Goal: Transaction & Acquisition: Purchase product/service

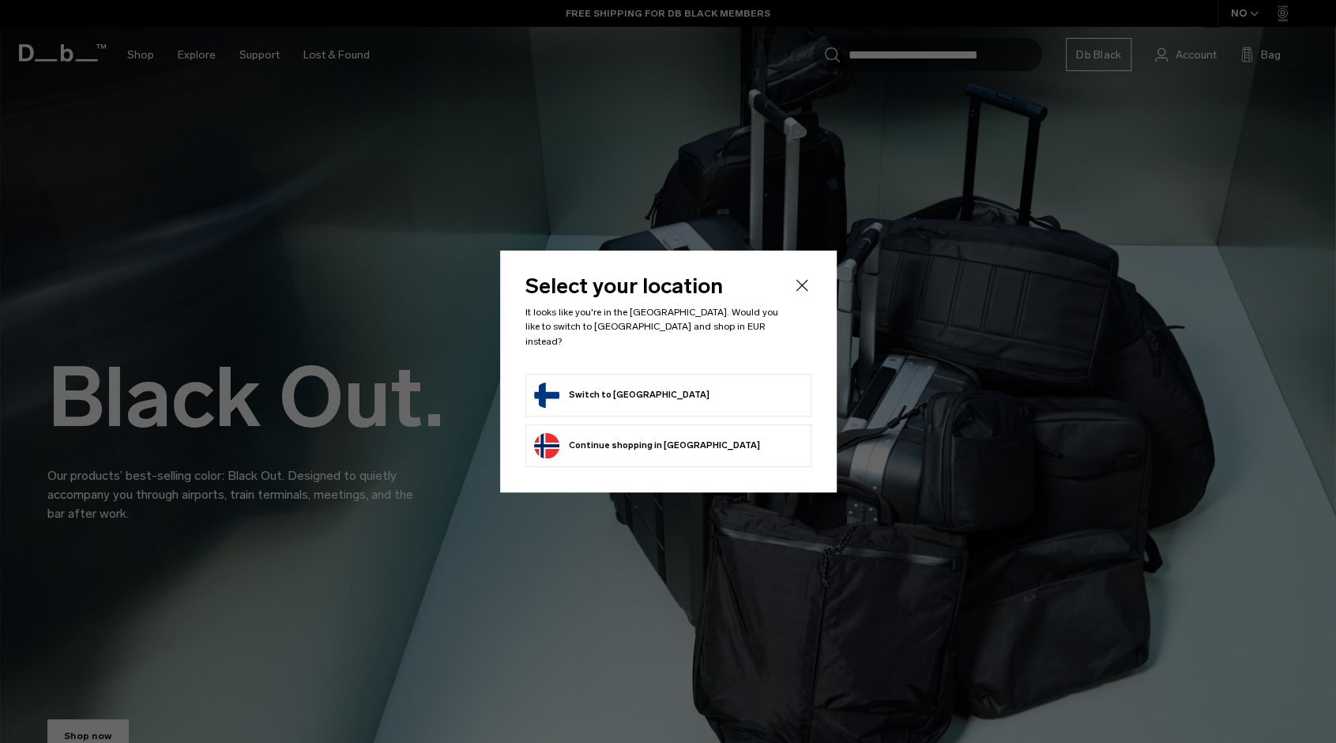
click at [662, 391] on form "Switch to Finland" at bounding box center [668, 394] width 269 height 25
click at [566, 383] on button "Switch to Finland" at bounding box center [621, 394] width 175 height 25
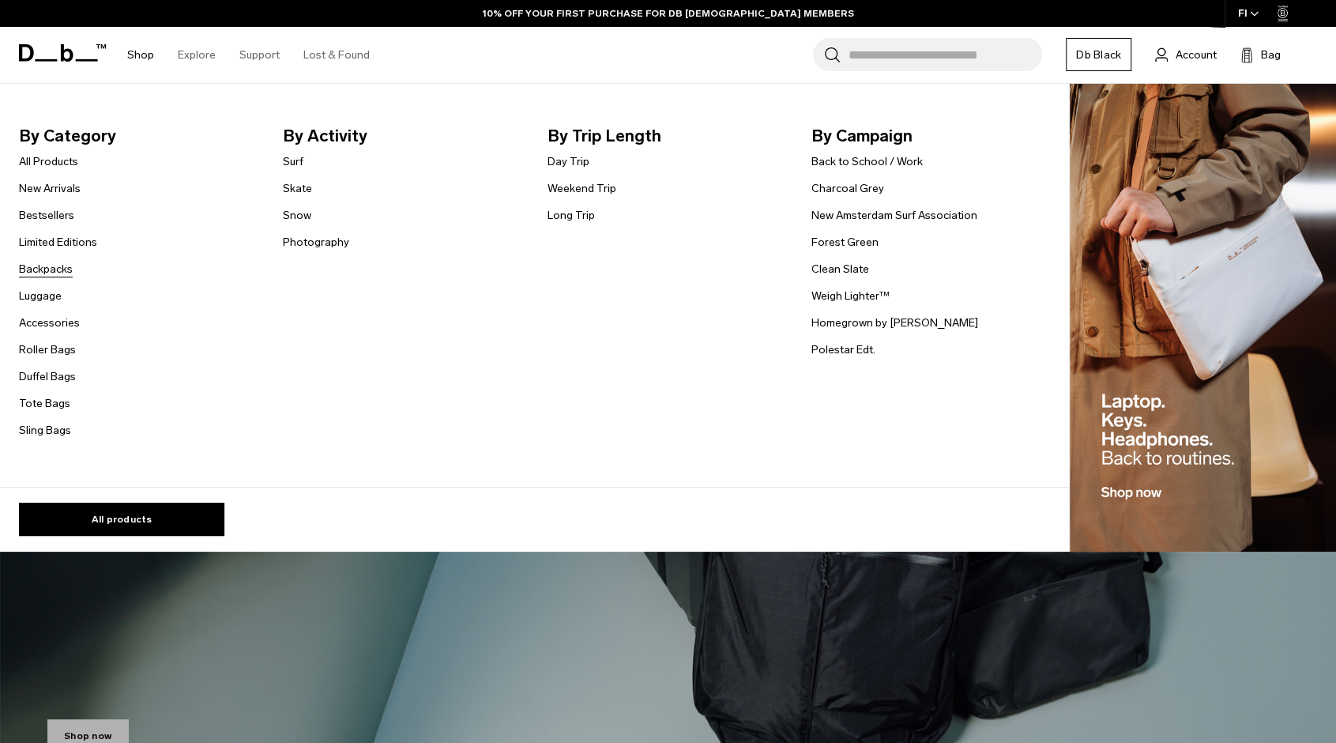
click at [54, 267] on link "Backpacks" at bounding box center [46, 269] width 54 height 17
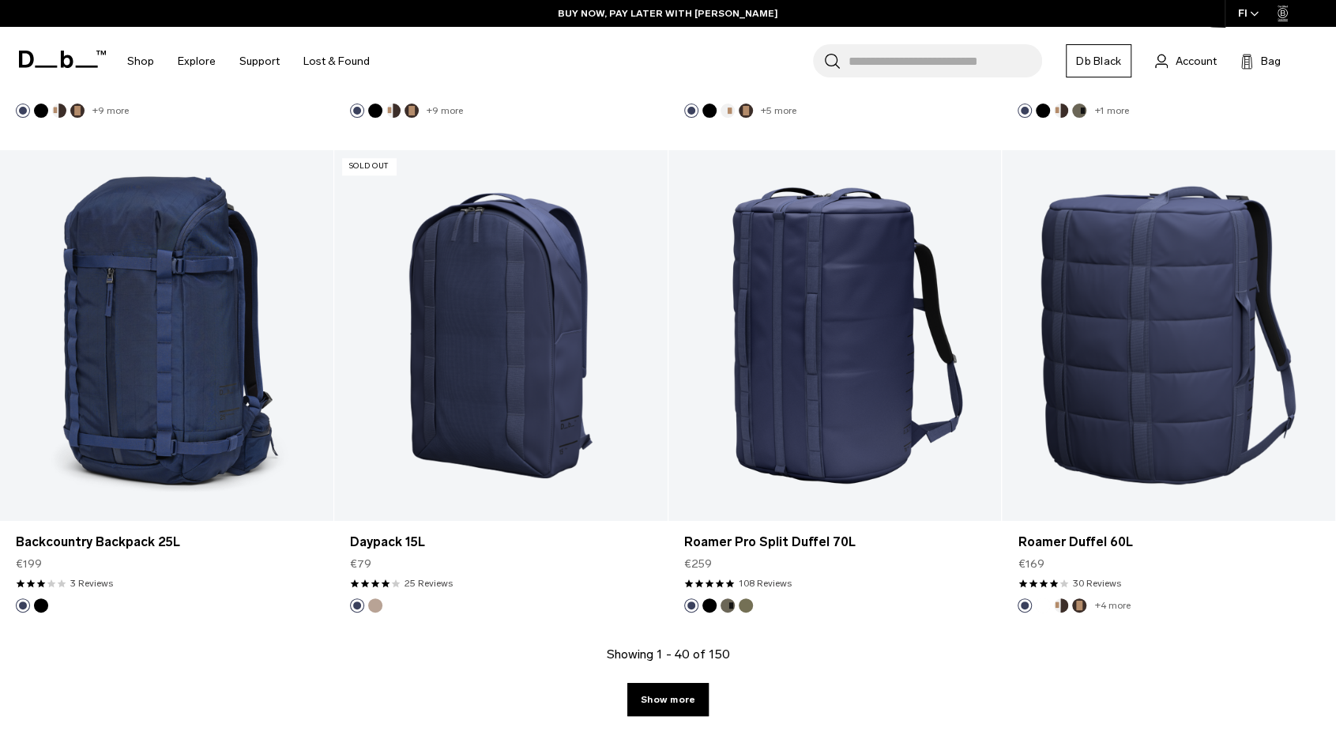
scroll to position [5213, 0]
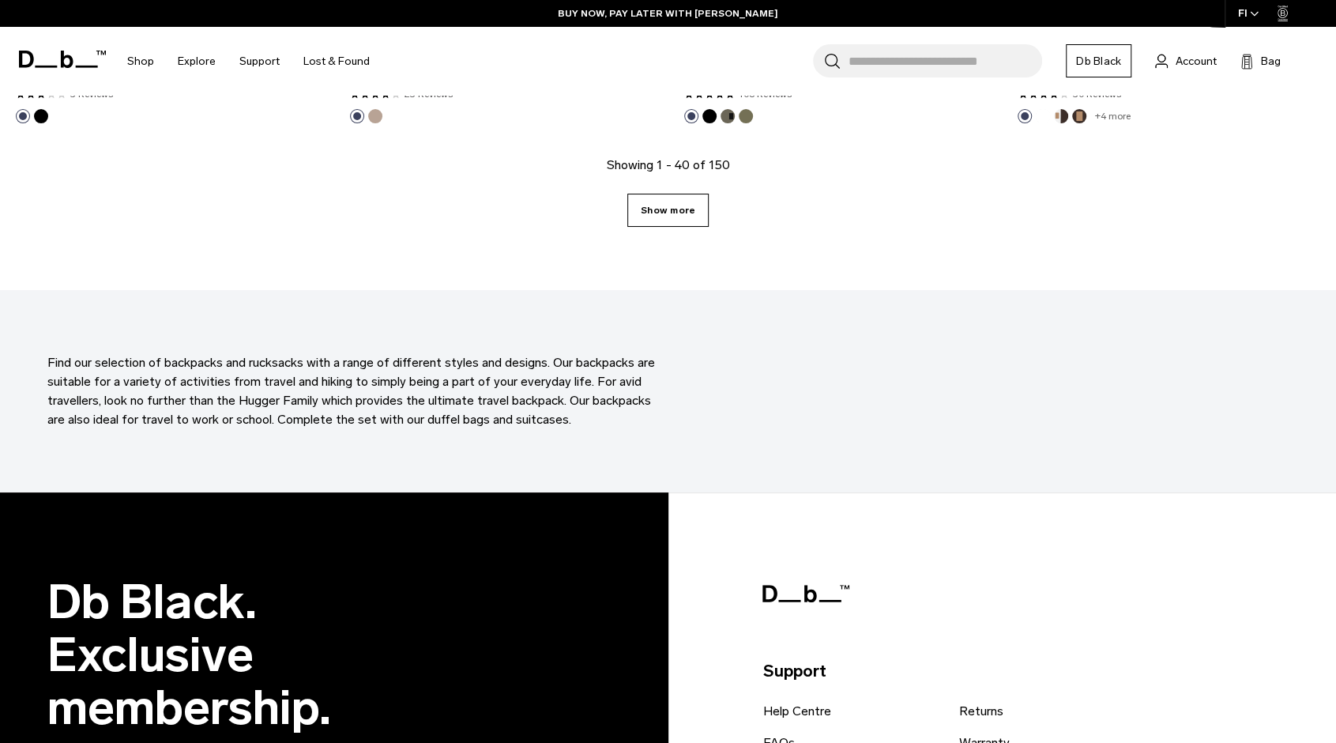
click at [690, 215] on link "Show more" at bounding box center [667, 210] width 81 height 33
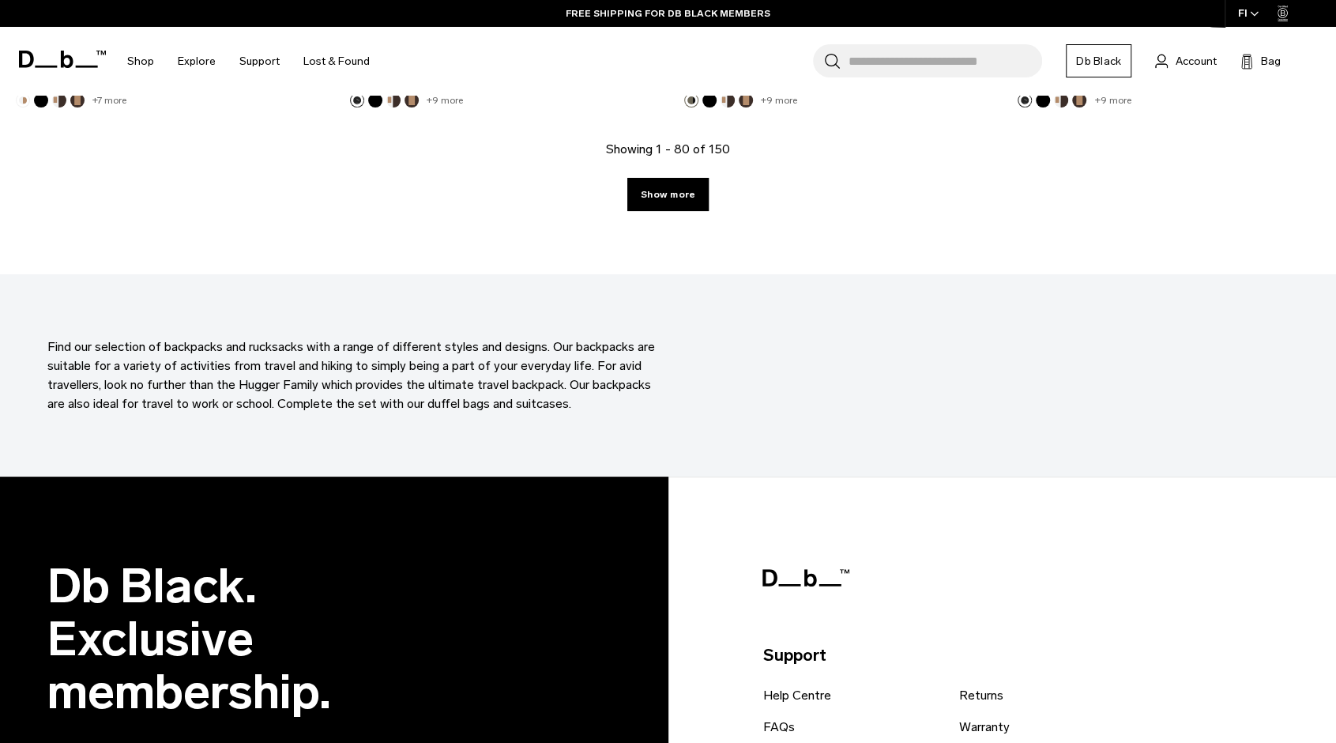
scroll to position [10145, 0]
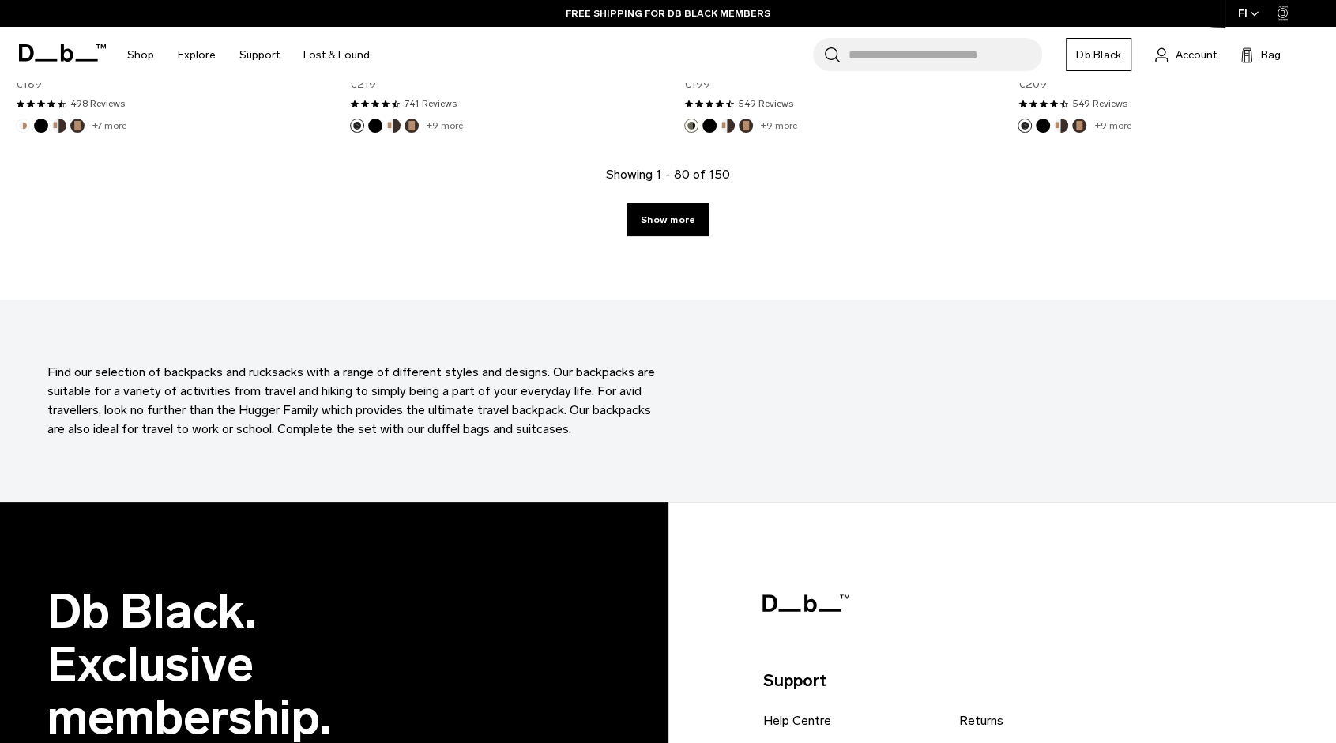
click at [651, 198] on div "Showing 1 - 80 of 150 Show more" at bounding box center [668, 232] width 1336 height 134
click at [649, 212] on link "Show more" at bounding box center [667, 219] width 81 height 33
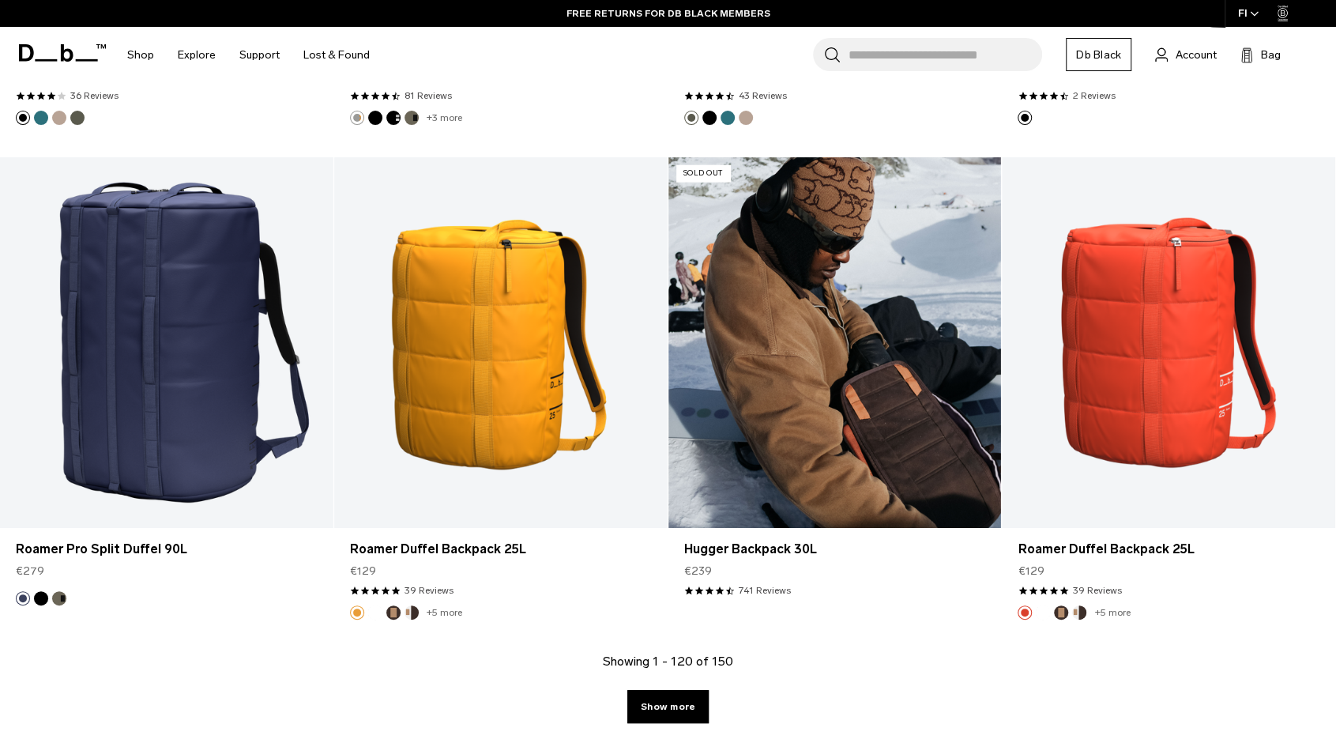
scroll to position [14758, 0]
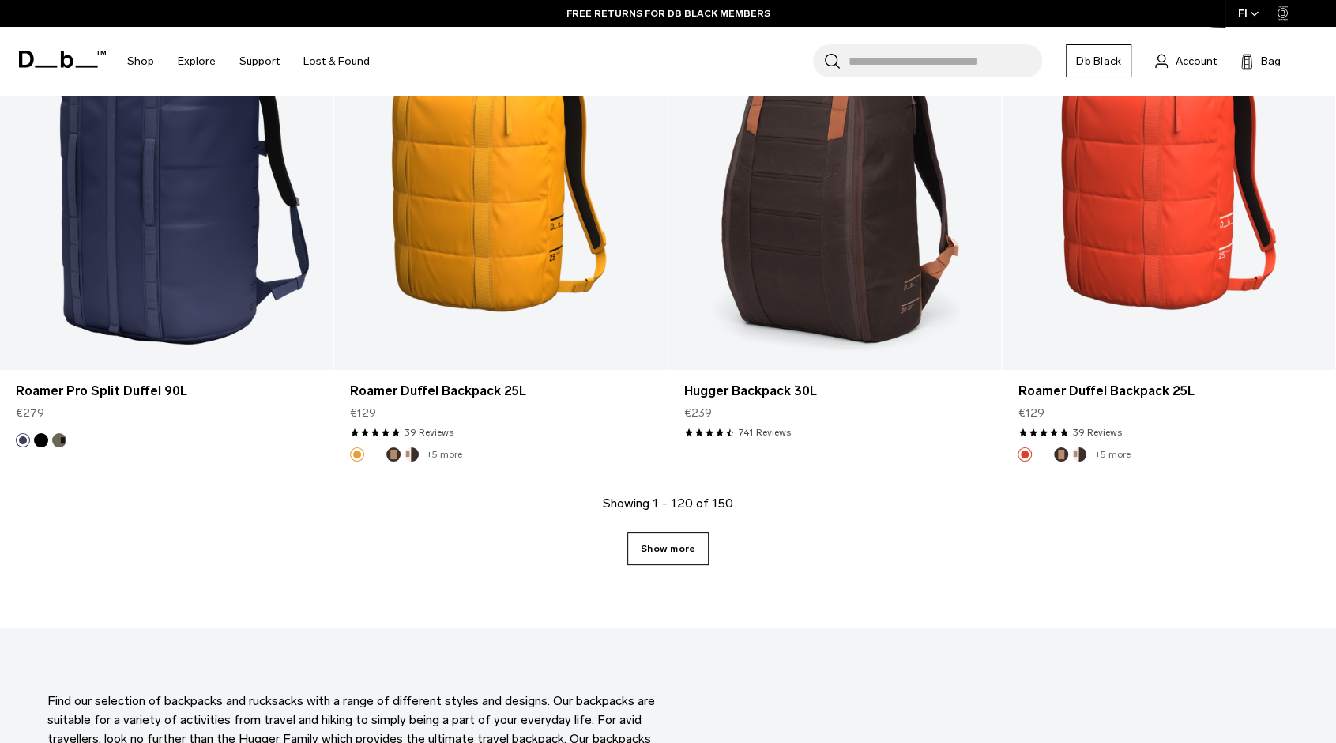
click at [677, 552] on link "Show more" at bounding box center [667, 548] width 81 height 33
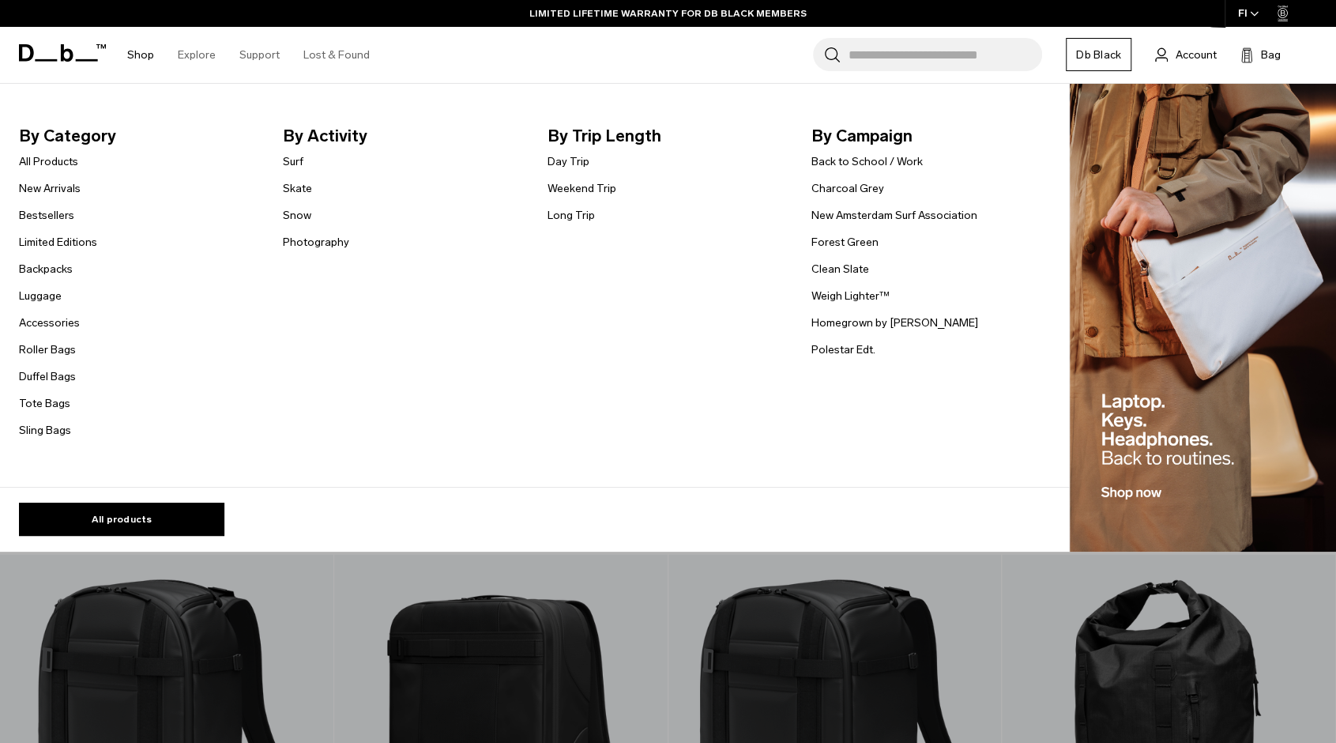
scroll to position [1567, 0]
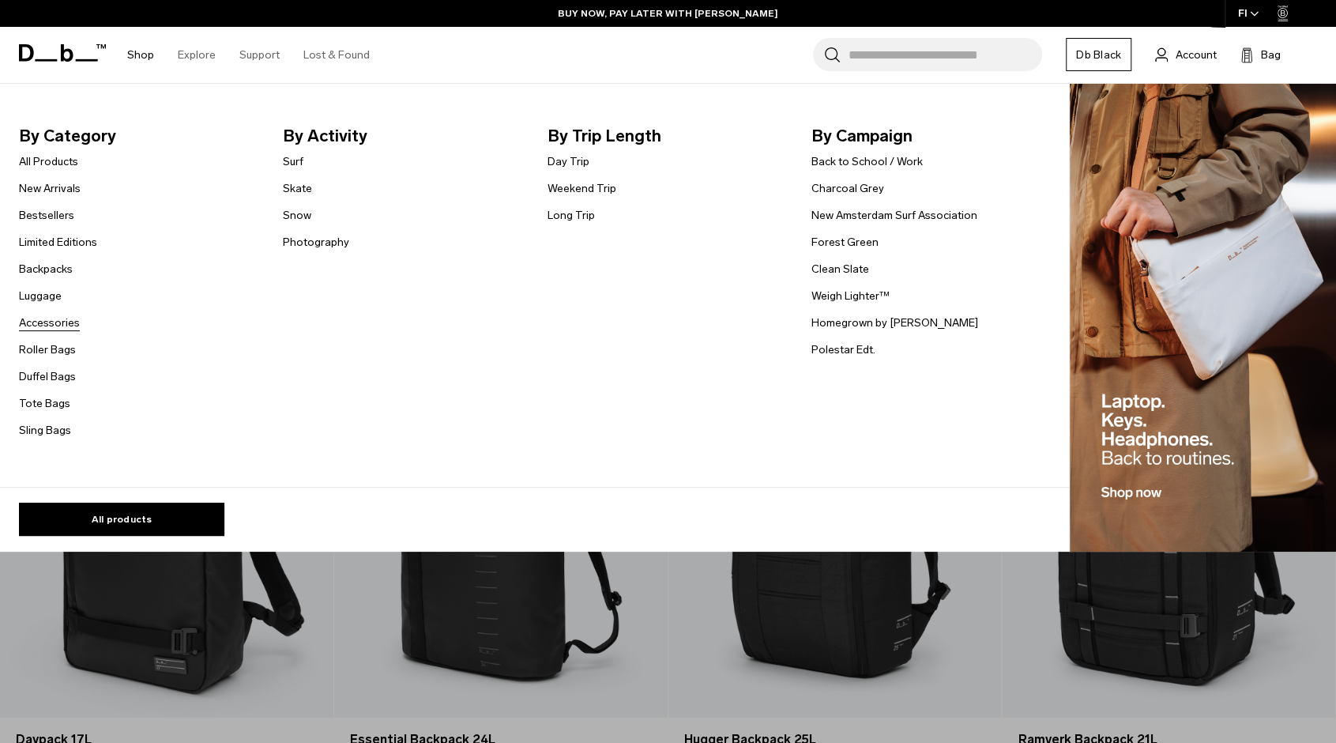
click at [49, 318] on link "Accessories" at bounding box center [49, 322] width 61 height 17
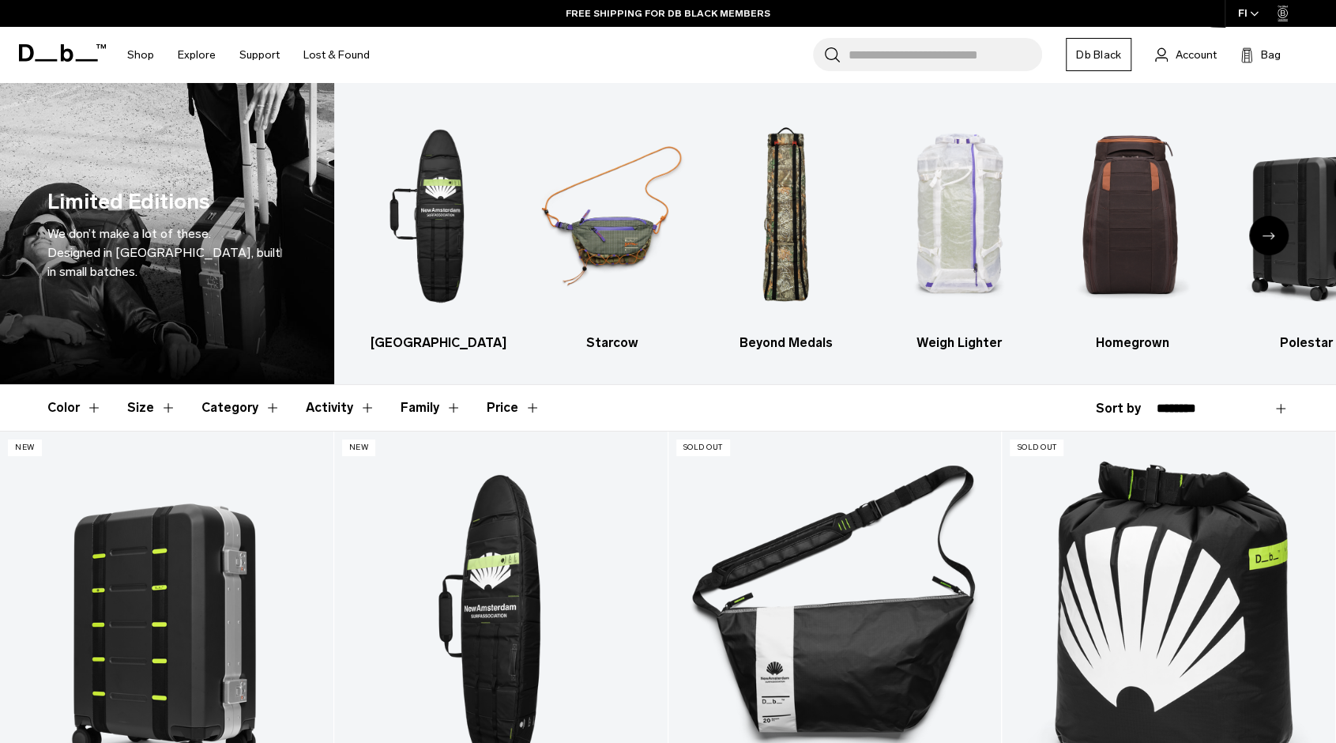
click at [1278, 231] on div "Next slide" at bounding box center [1268, 235] width 39 height 39
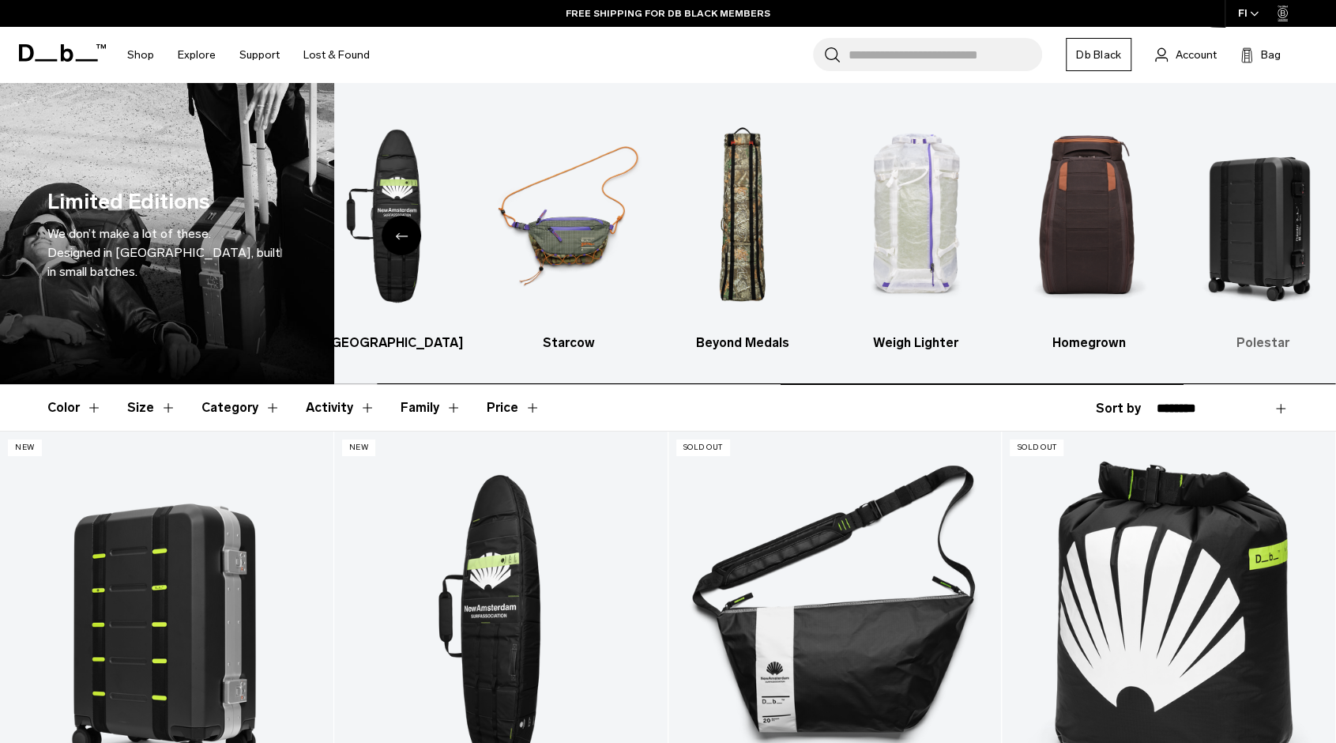
click at [1278, 231] on img "6 / 6" at bounding box center [1263, 216] width 146 height 219
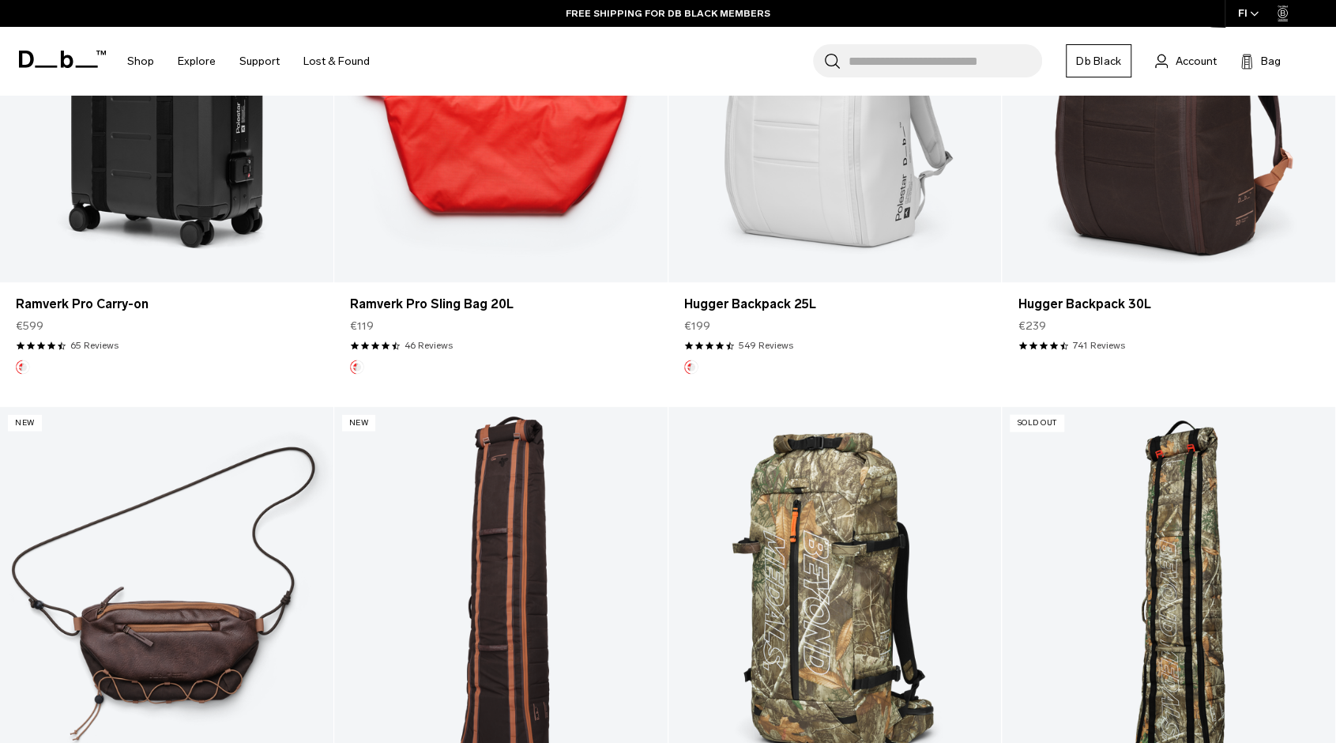
scroll to position [1993, 0]
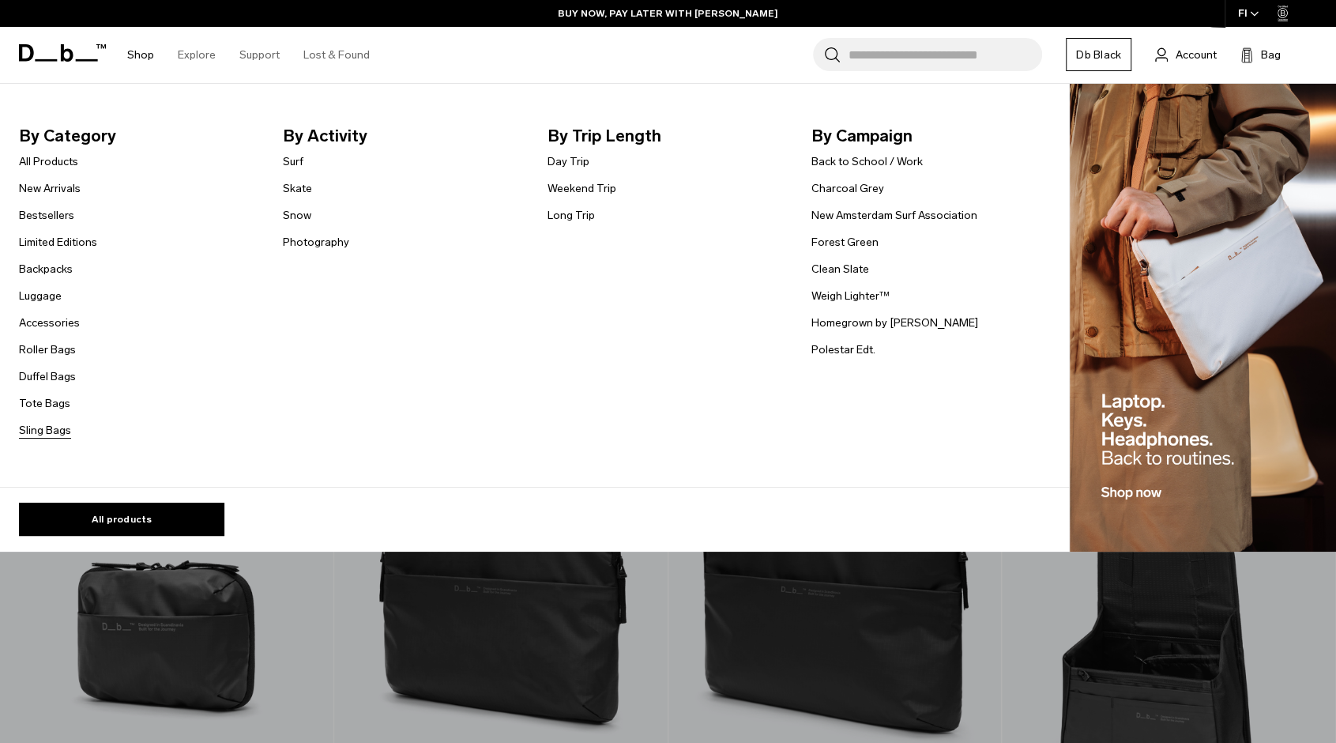
click at [47, 427] on link "Sling Bags" at bounding box center [45, 430] width 52 height 17
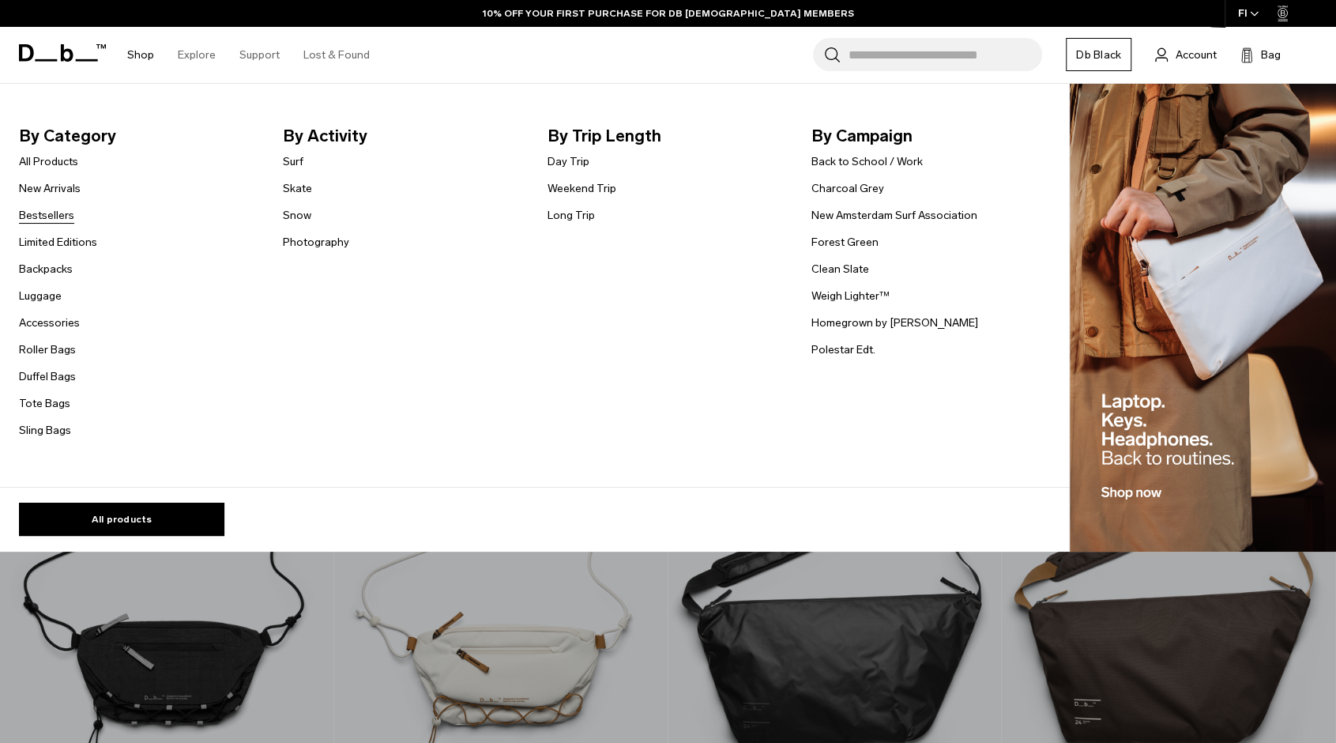
click at [43, 216] on link "Bestsellers" at bounding box center [46, 215] width 55 height 17
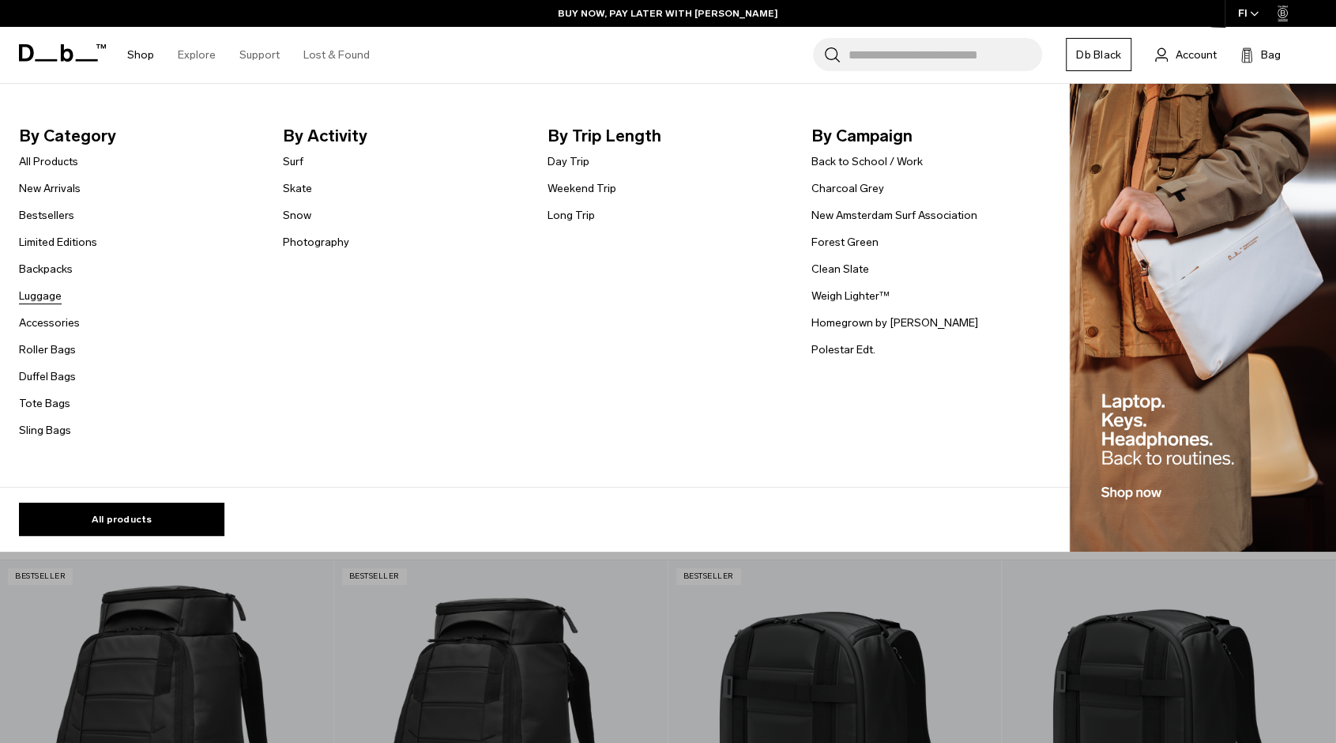
click at [54, 299] on link "Luggage" at bounding box center [40, 296] width 43 height 17
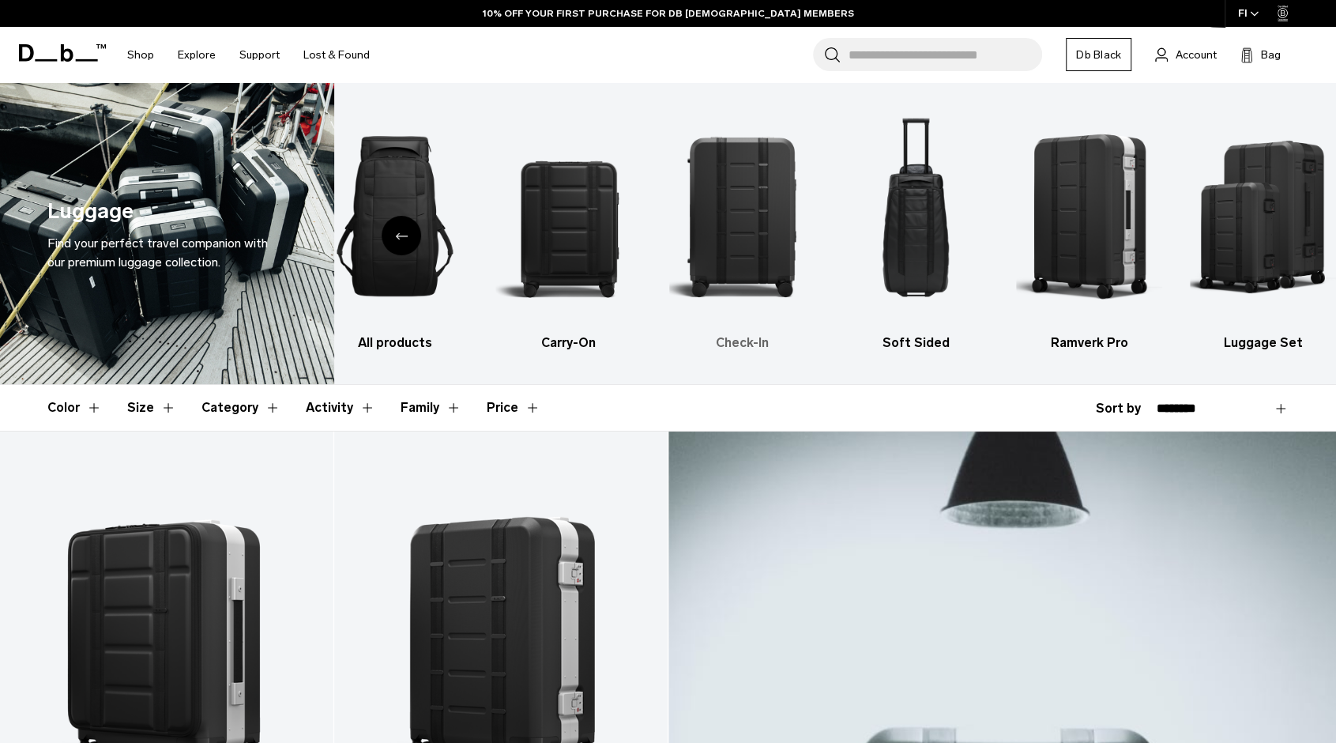
click at [748, 226] on img "3 / 6" at bounding box center [742, 216] width 146 height 219
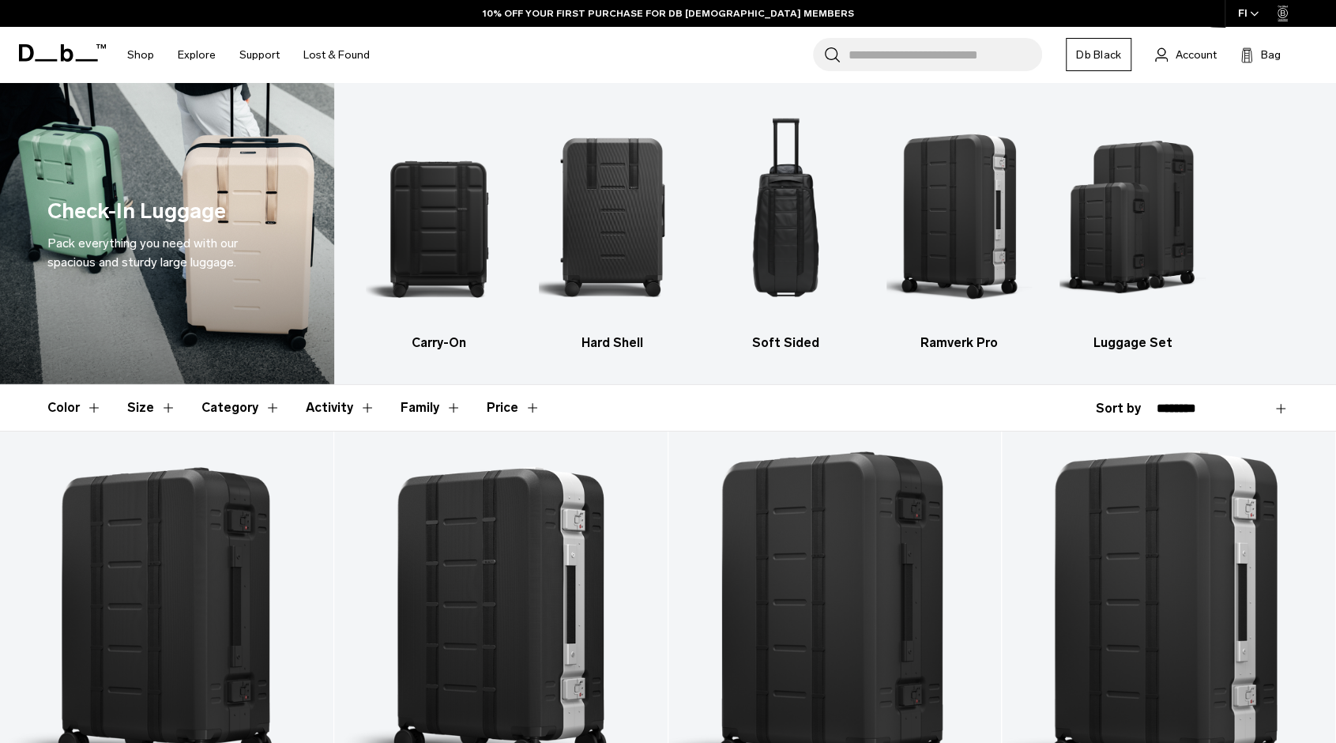
click at [1122, 400] on div "**********" at bounding box center [1192, 408] width 193 height 19
click at [1188, 407] on select "**********" at bounding box center [1222, 408] width 132 height 14
select select "**********"
click at [1156, 401] on select "**********" at bounding box center [1222, 408] width 132 height 14
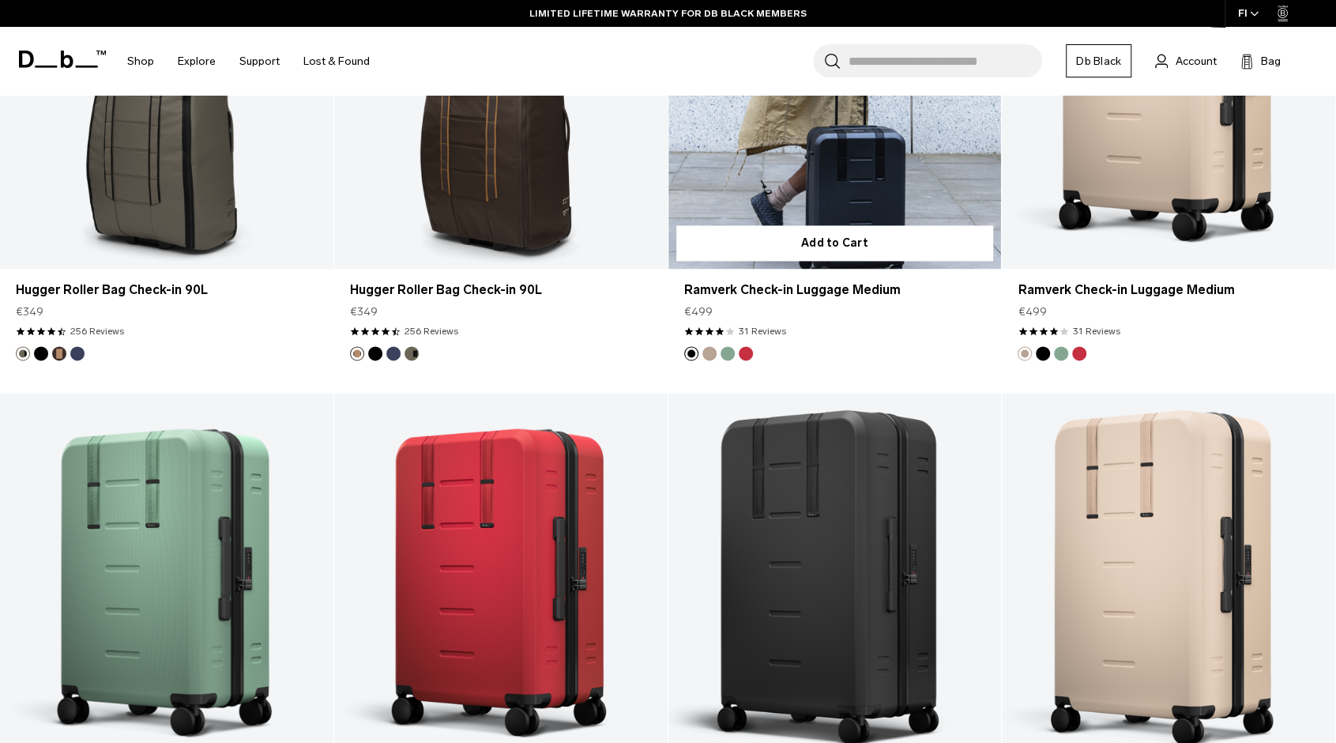
scroll to position [1264, 0]
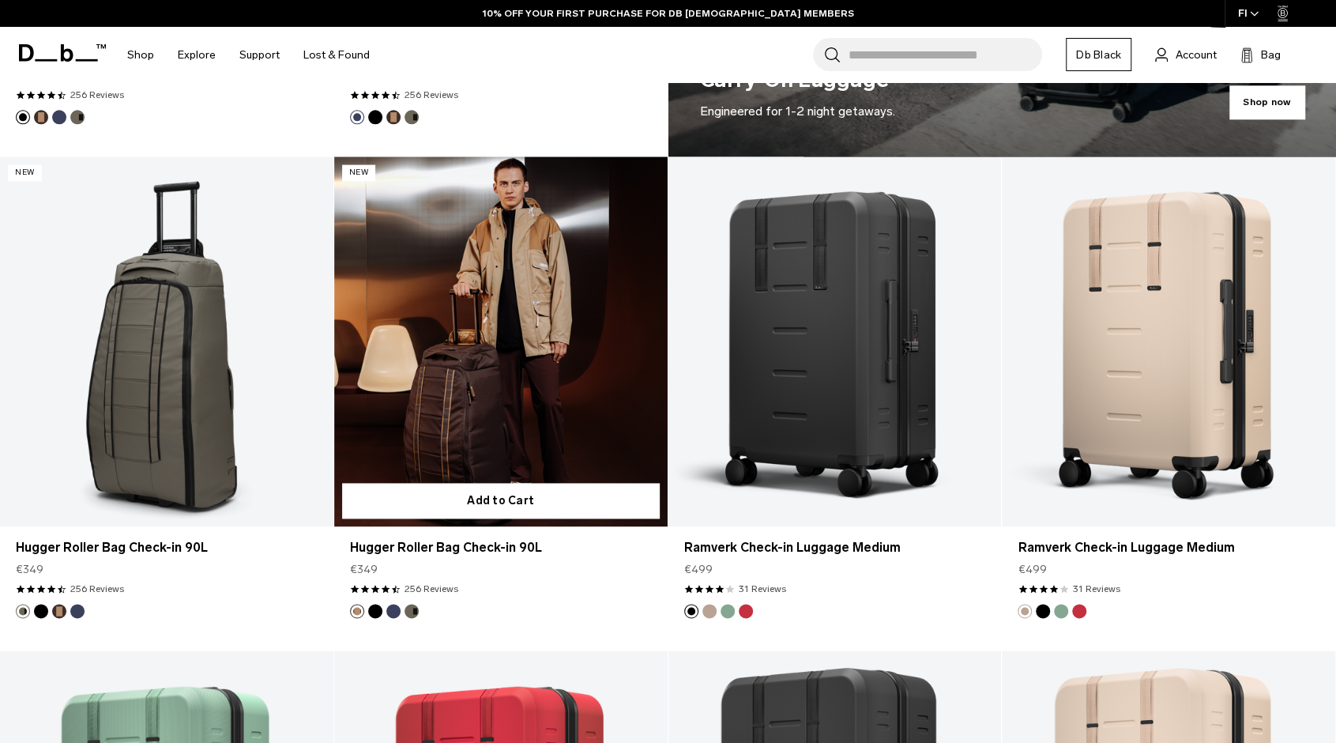
click at [348, 345] on link "Hugger Roller Bag Check-in 90L" at bounding box center [500, 341] width 333 height 370
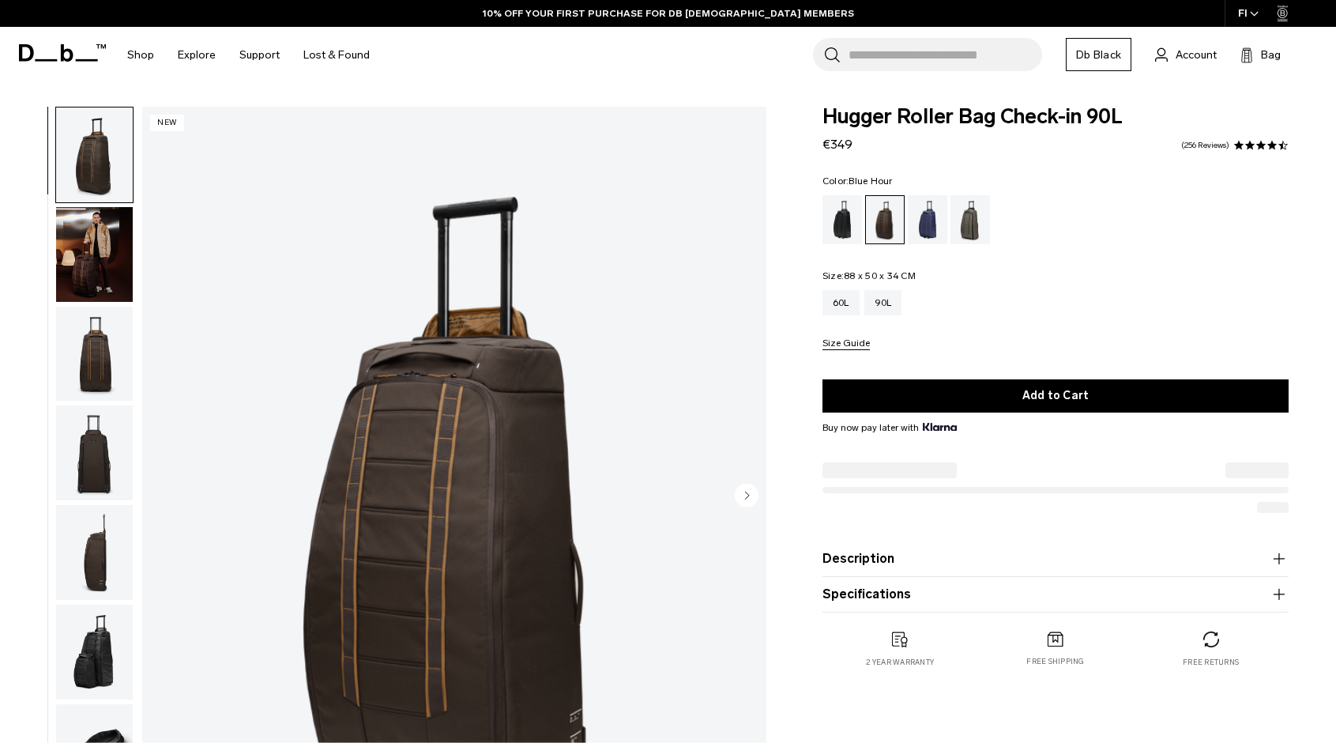
click at [920, 214] on div "Blue Hour" at bounding box center [928, 219] width 40 height 49
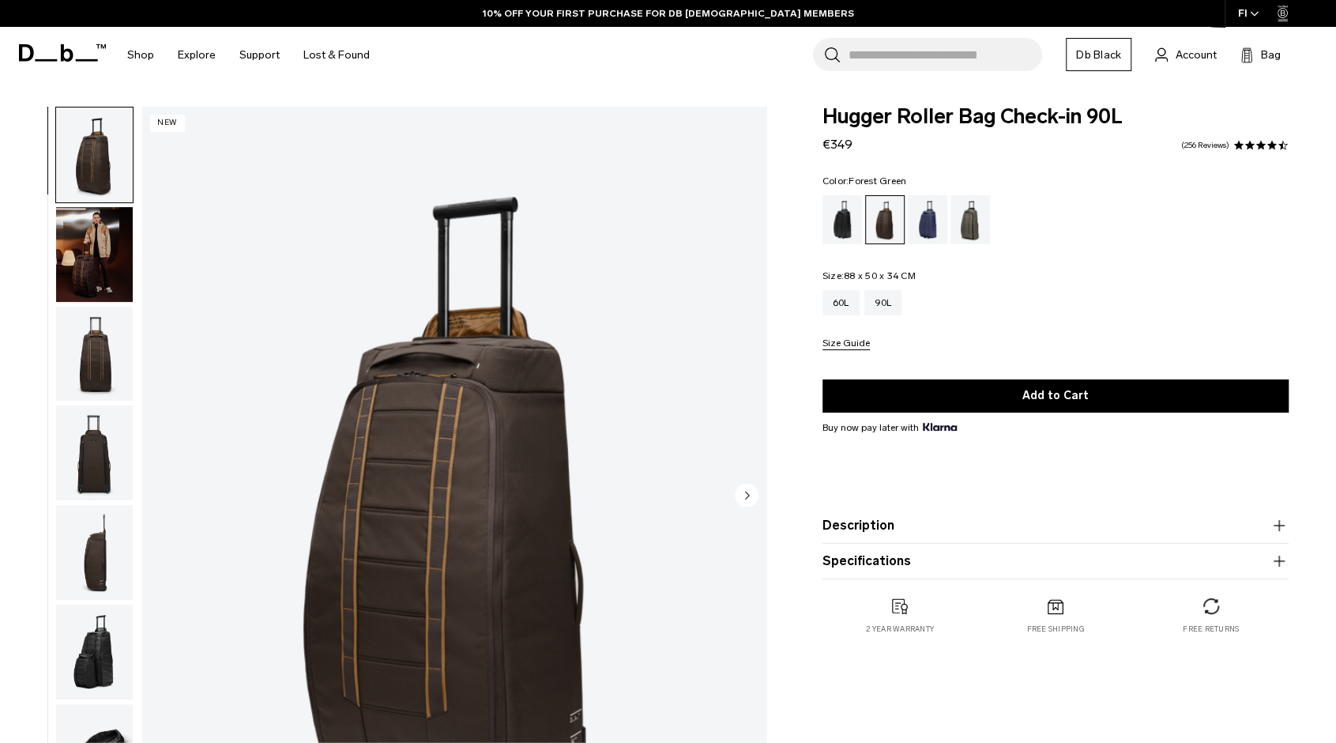
click at [972, 224] on div "Forest Green" at bounding box center [970, 219] width 40 height 49
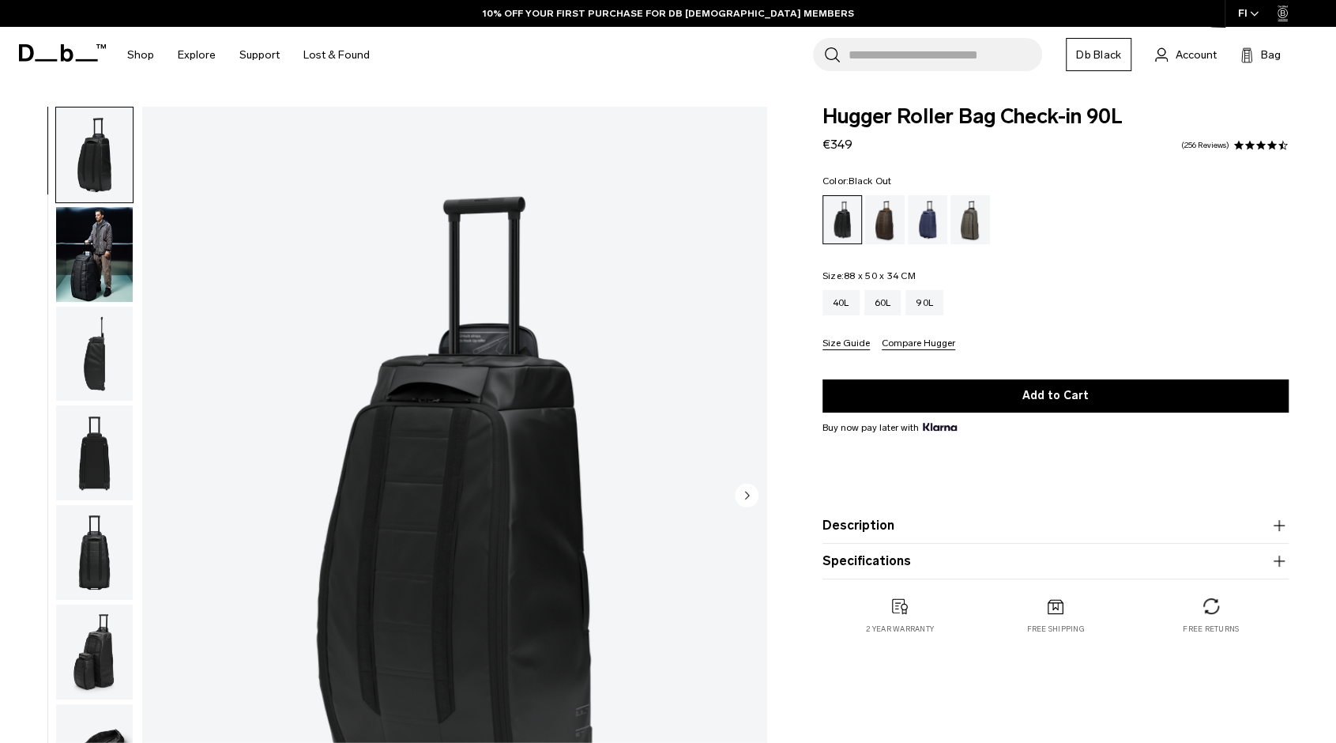
click at [77, 261] on img "button" at bounding box center [94, 254] width 77 height 95
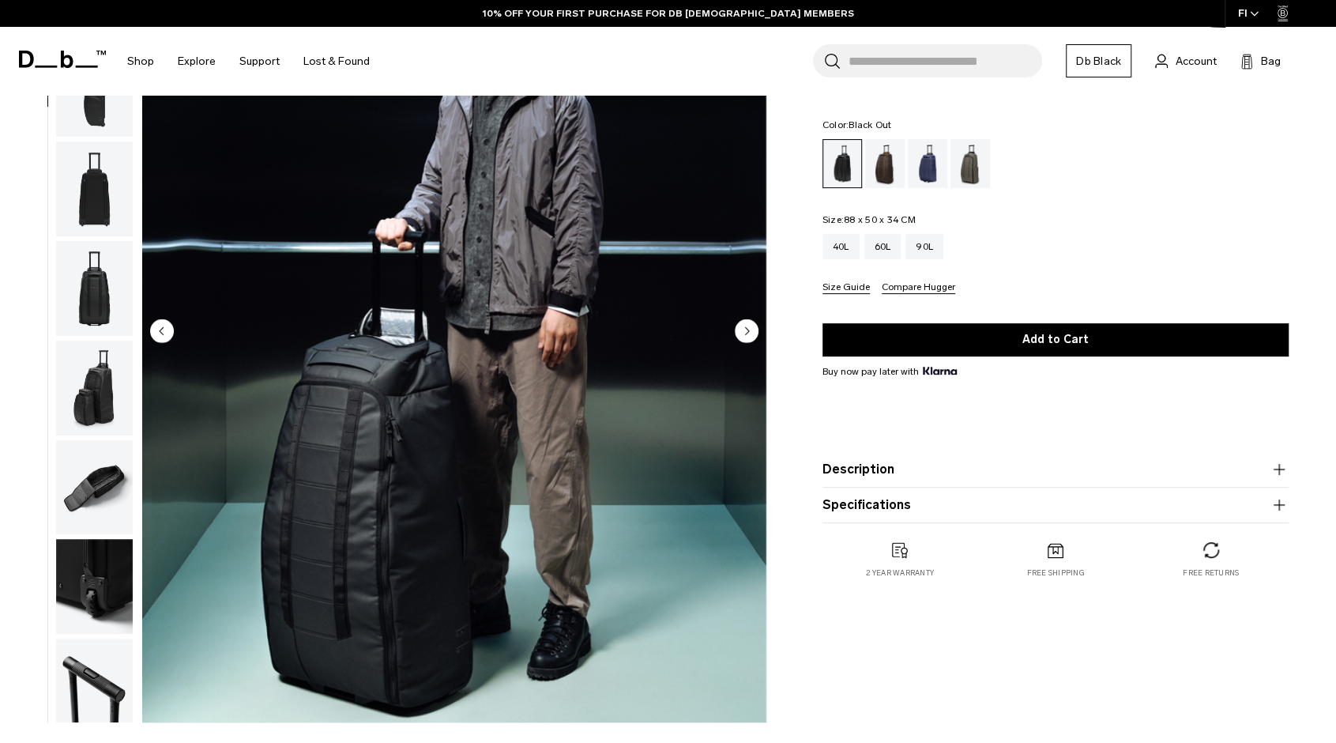
scroll to position [79, 0]
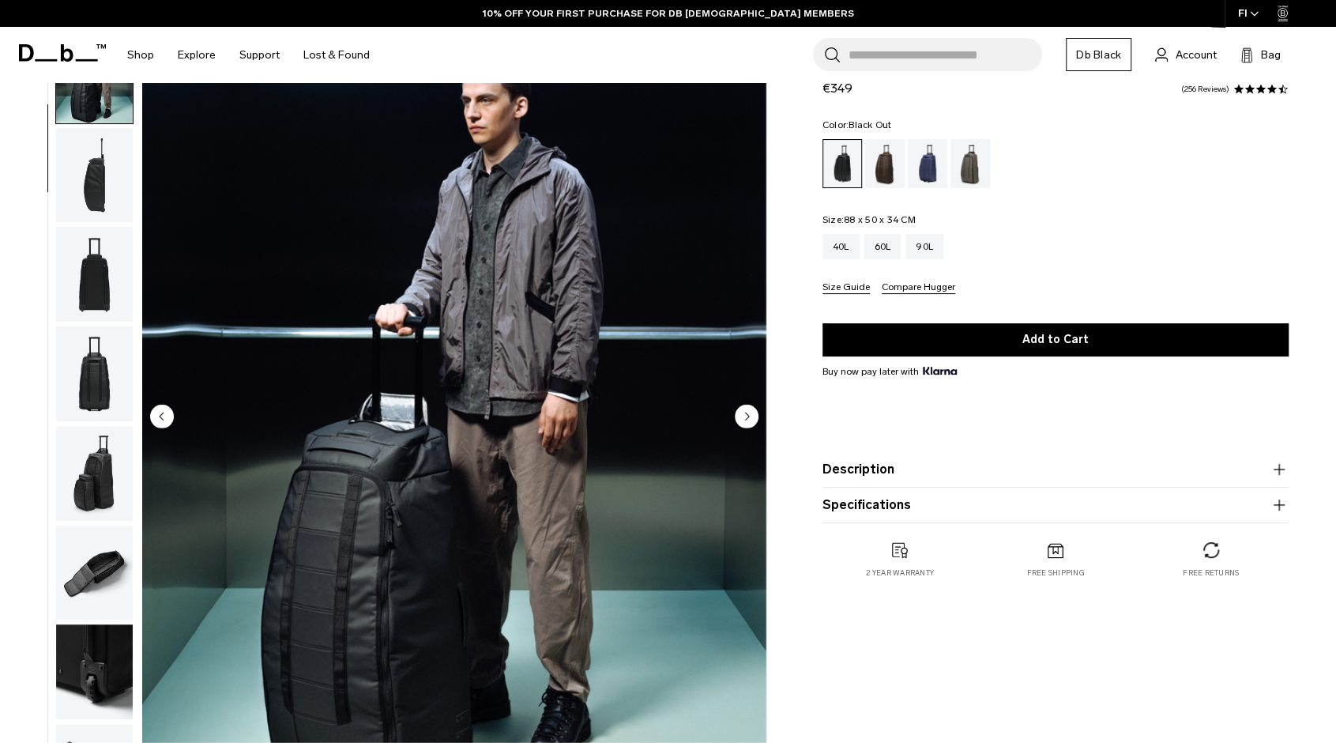
click at [103, 358] on img "button" at bounding box center [94, 373] width 77 height 95
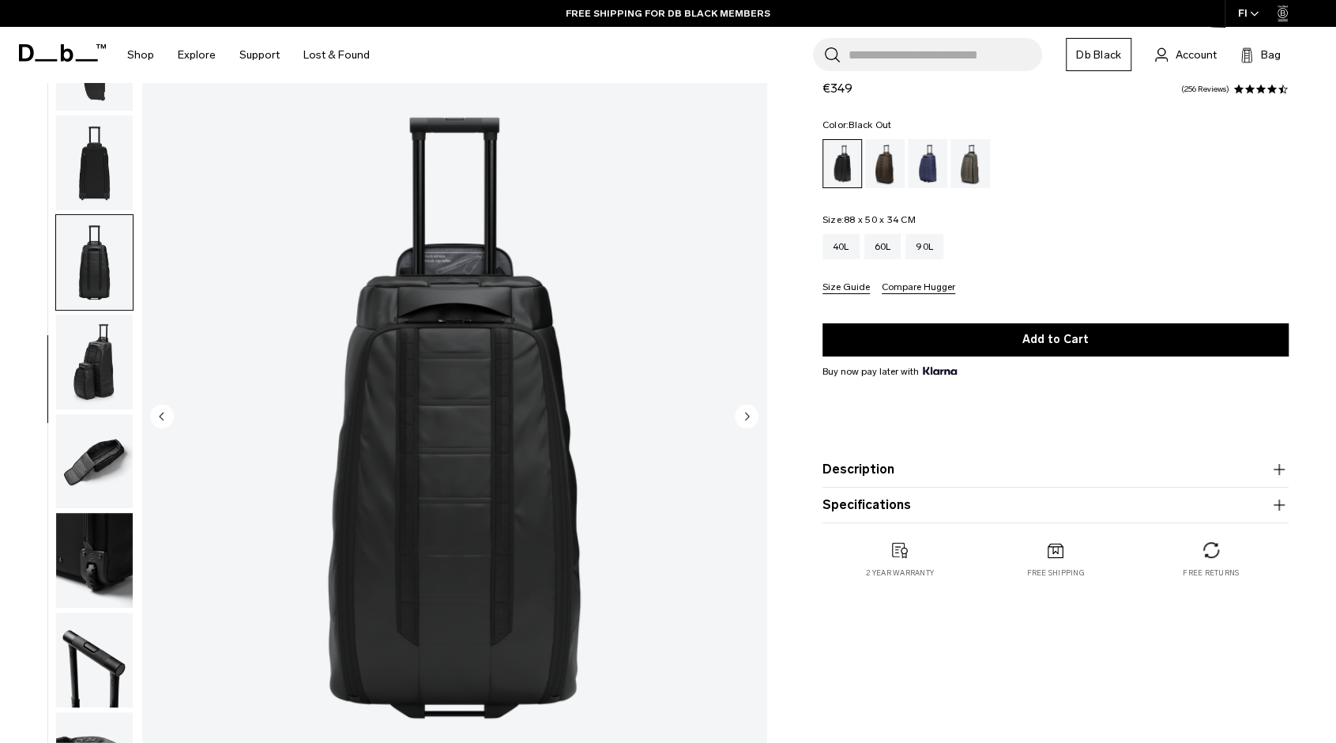
scroll to position [212, 0]
click at [98, 356] on img "button" at bounding box center [94, 361] width 77 height 95
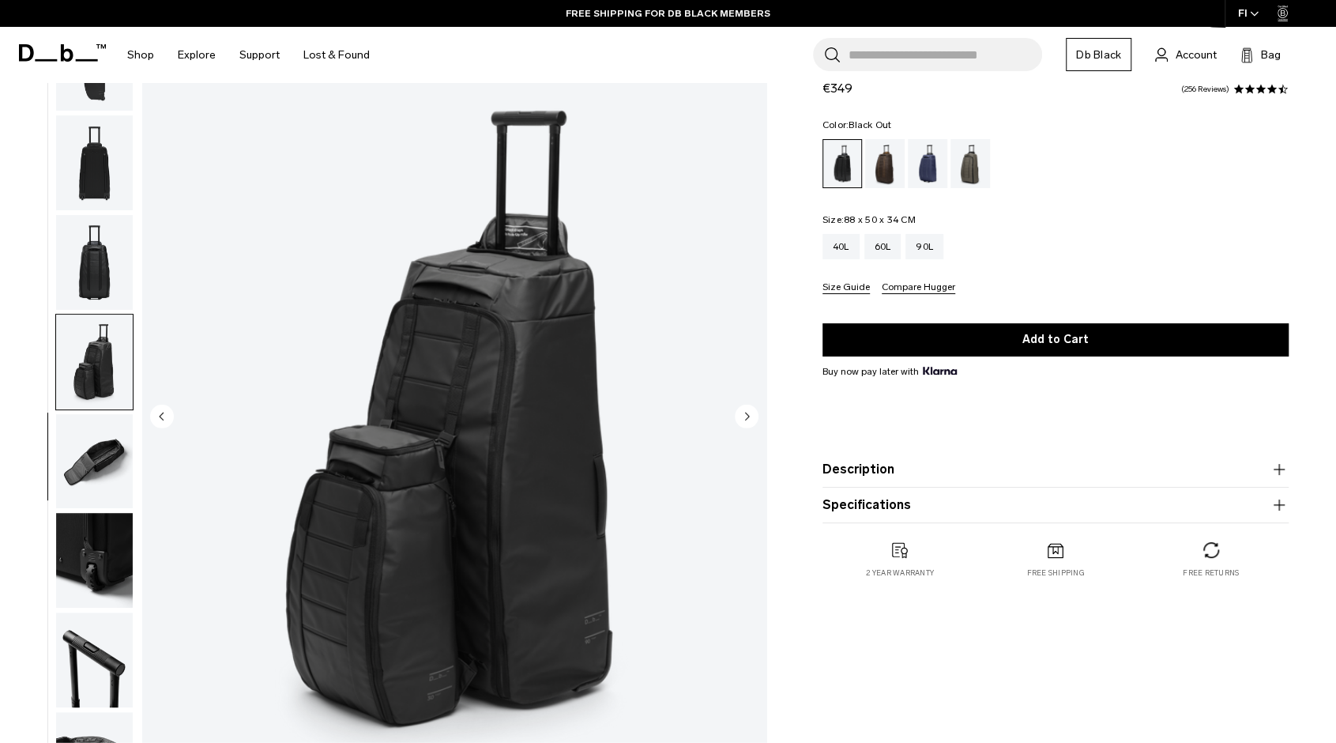
click at [111, 432] on img "button" at bounding box center [94, 461] width 77 height 95
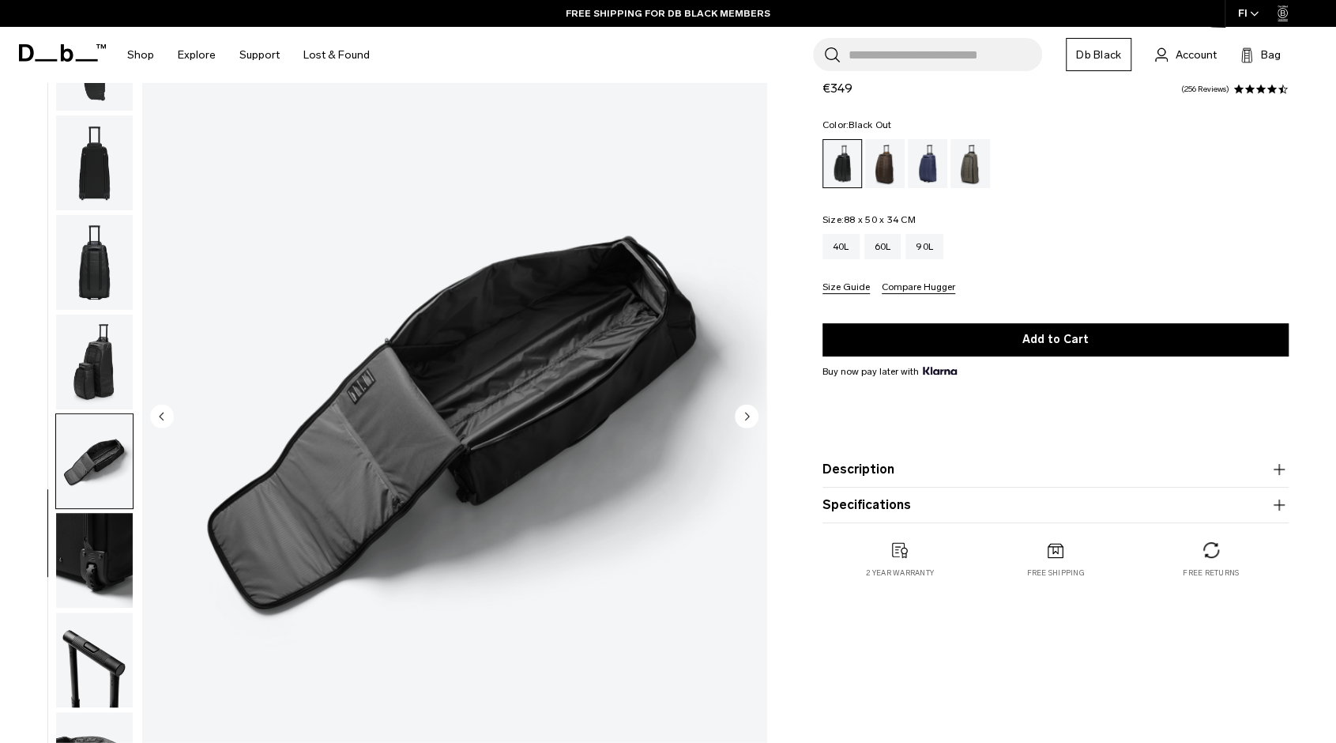
click at [114, 527] on img "button" at bounding box center [94, 560] width 77 height 95
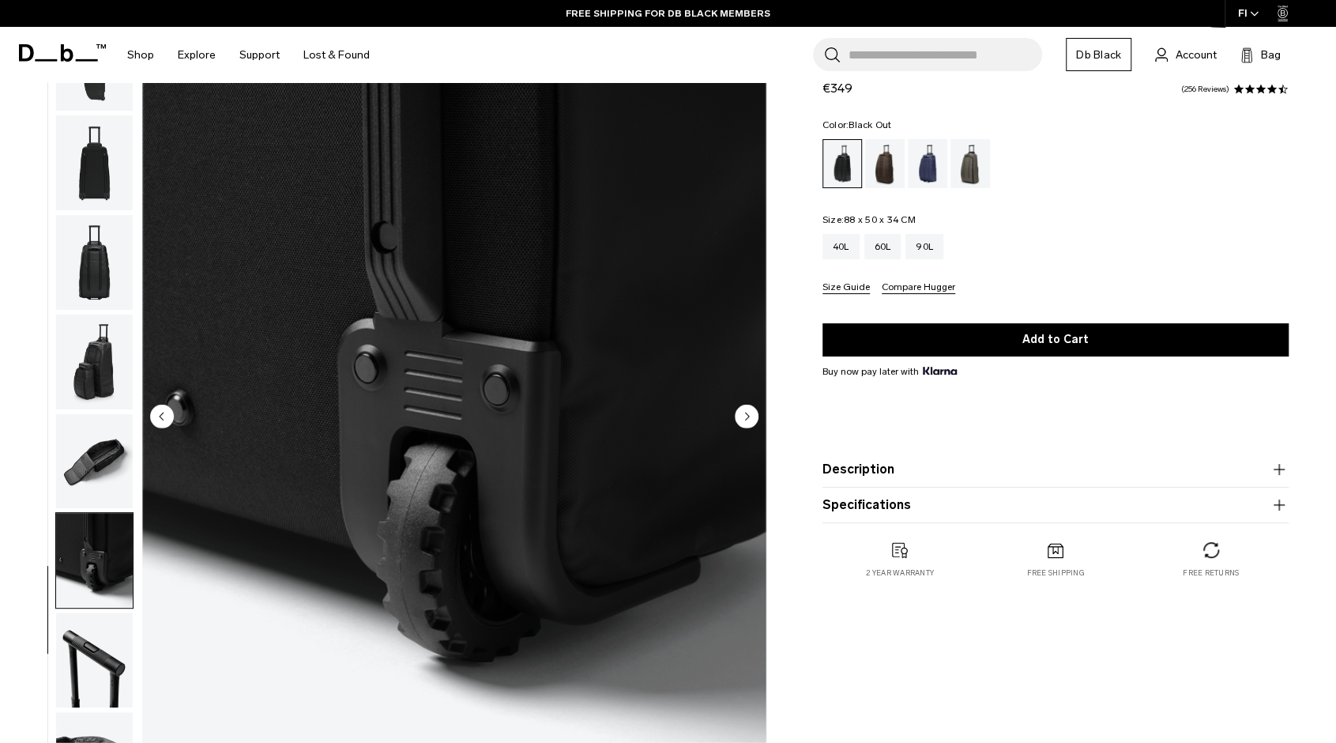
click at [103, 427] on img "button" at bounding box center [94, 461] width 77 height 95
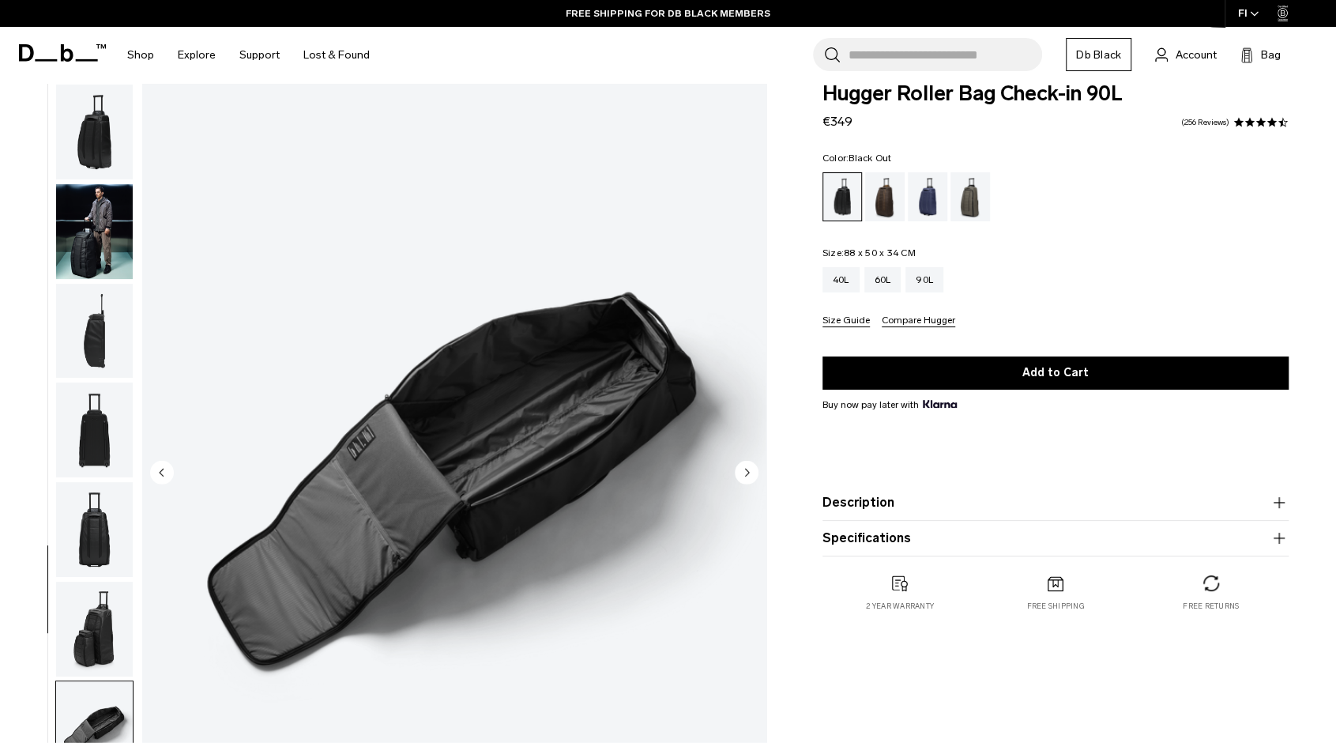
scroll to position [0, 0]
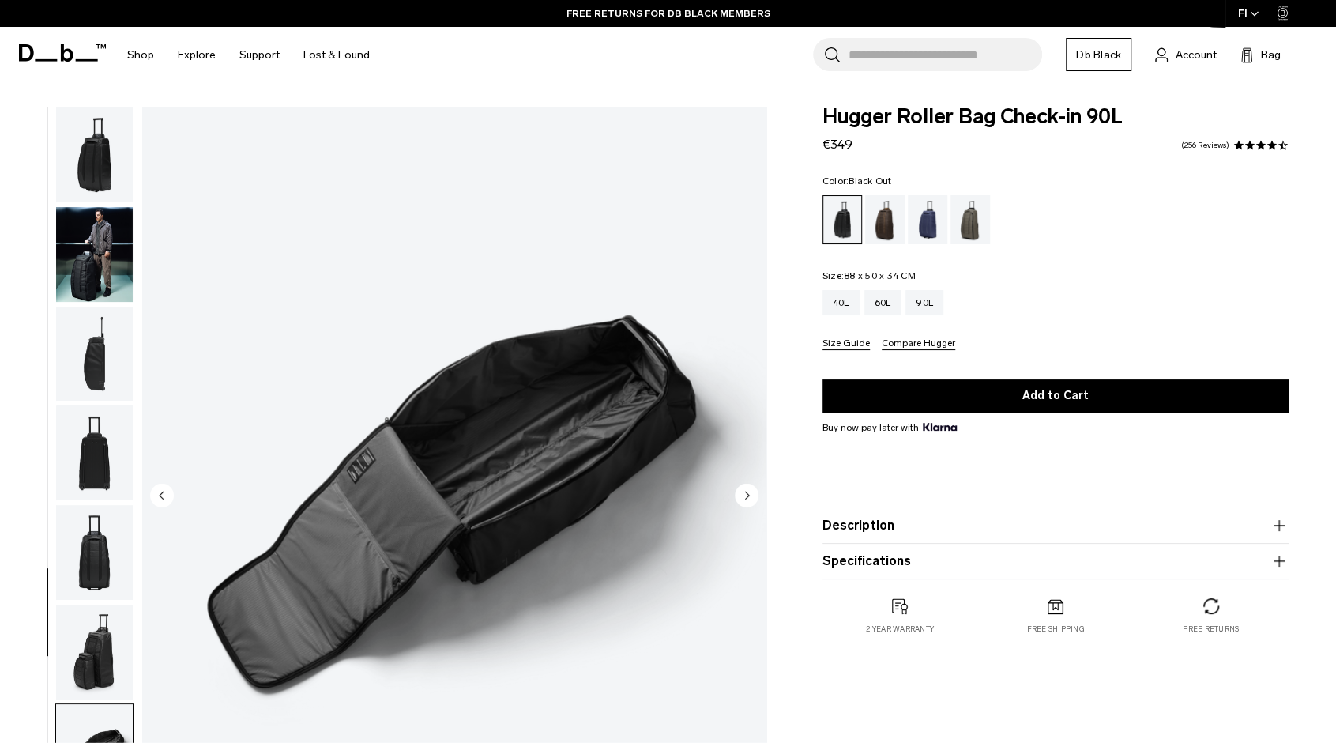
click at [54, 312] on div at bounding box center [90, 497] width 86 height 780
click at [83, 334] on img "button" at bounding box center [94, 353] width 77 height 95
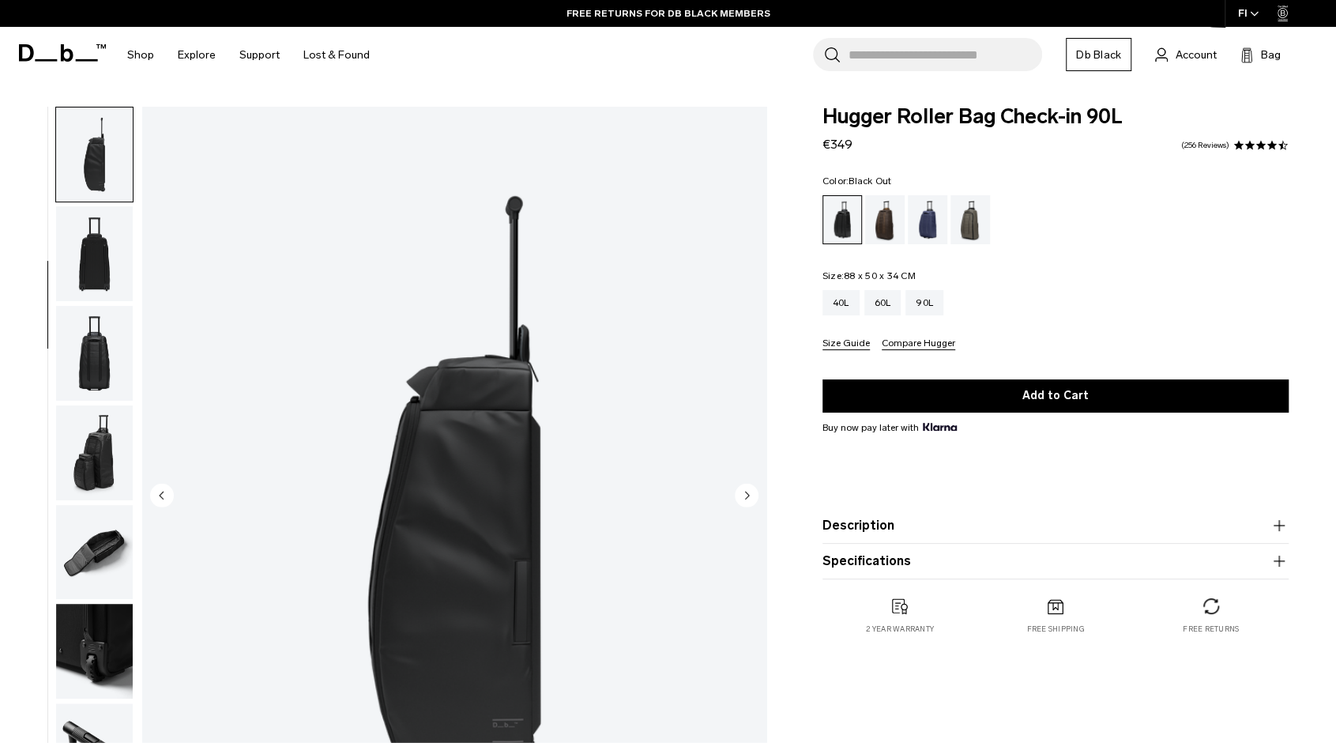
click at [108, 444] on img "button" at bounding box center [94, 452] width 77 height 95
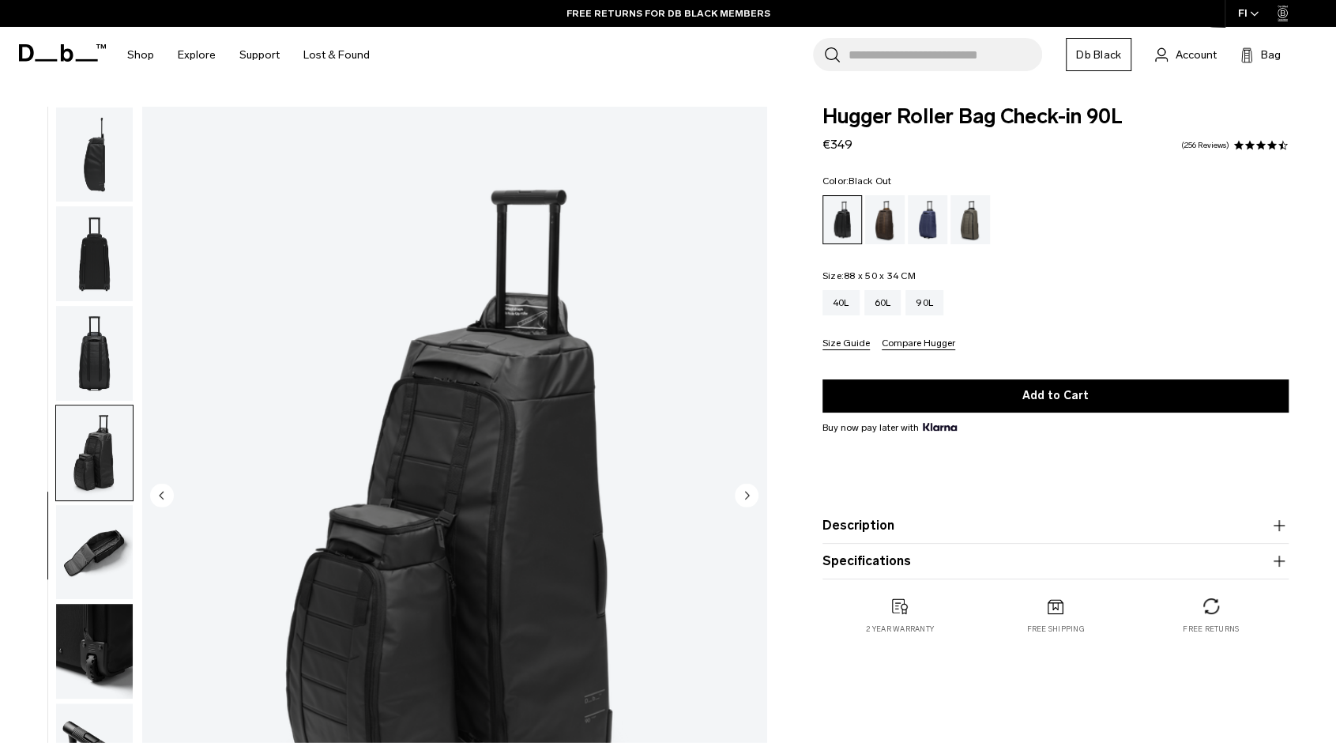
scroll to position [212, 0]
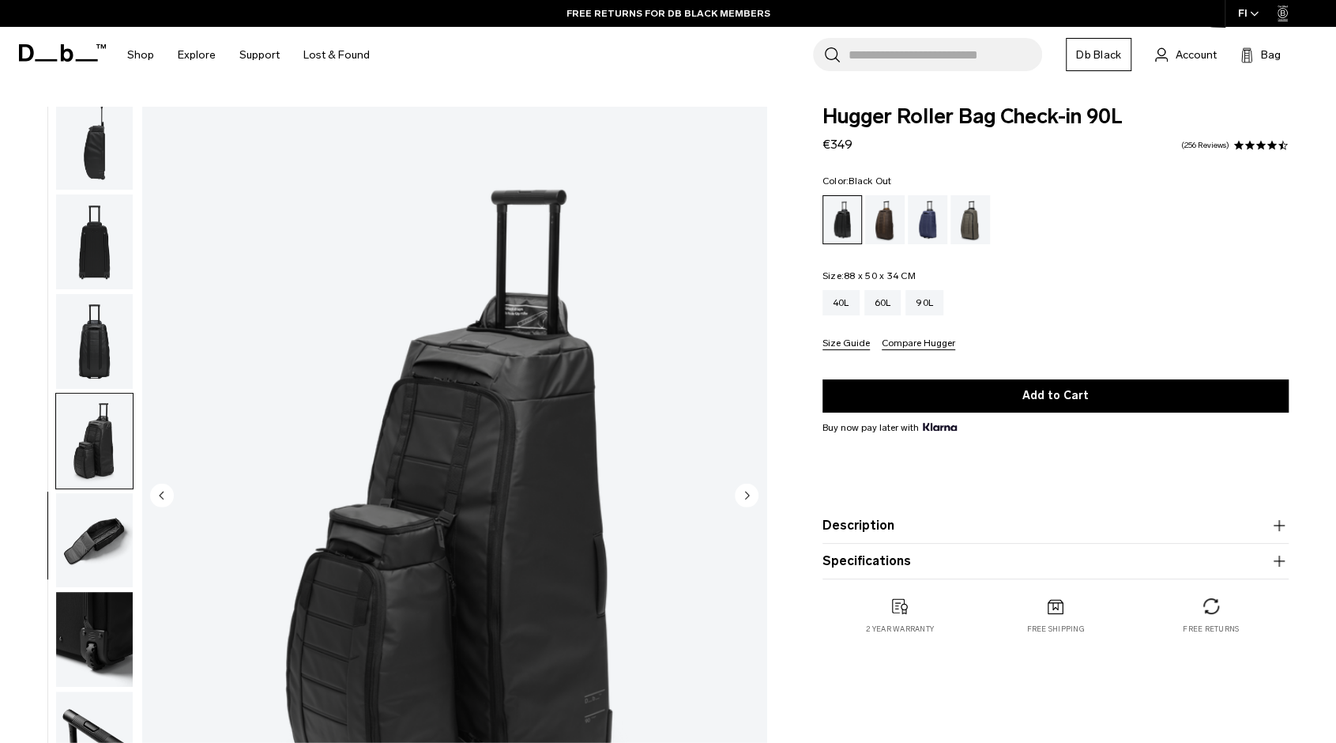
click at [118, 606] on img "button" at bounding box center [94, 639] width 77 height 95
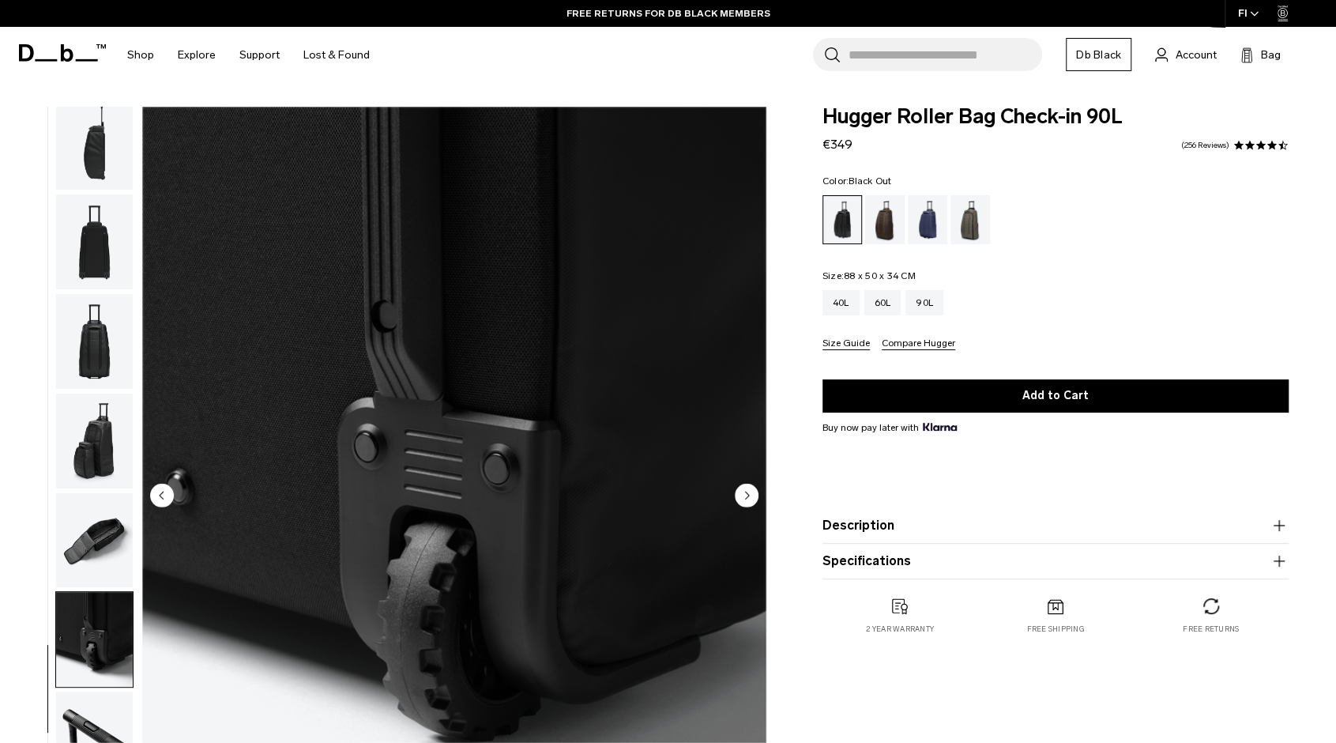
click at [103, 517] on img "button" at bounding box center [94, 540] width 77 height 95
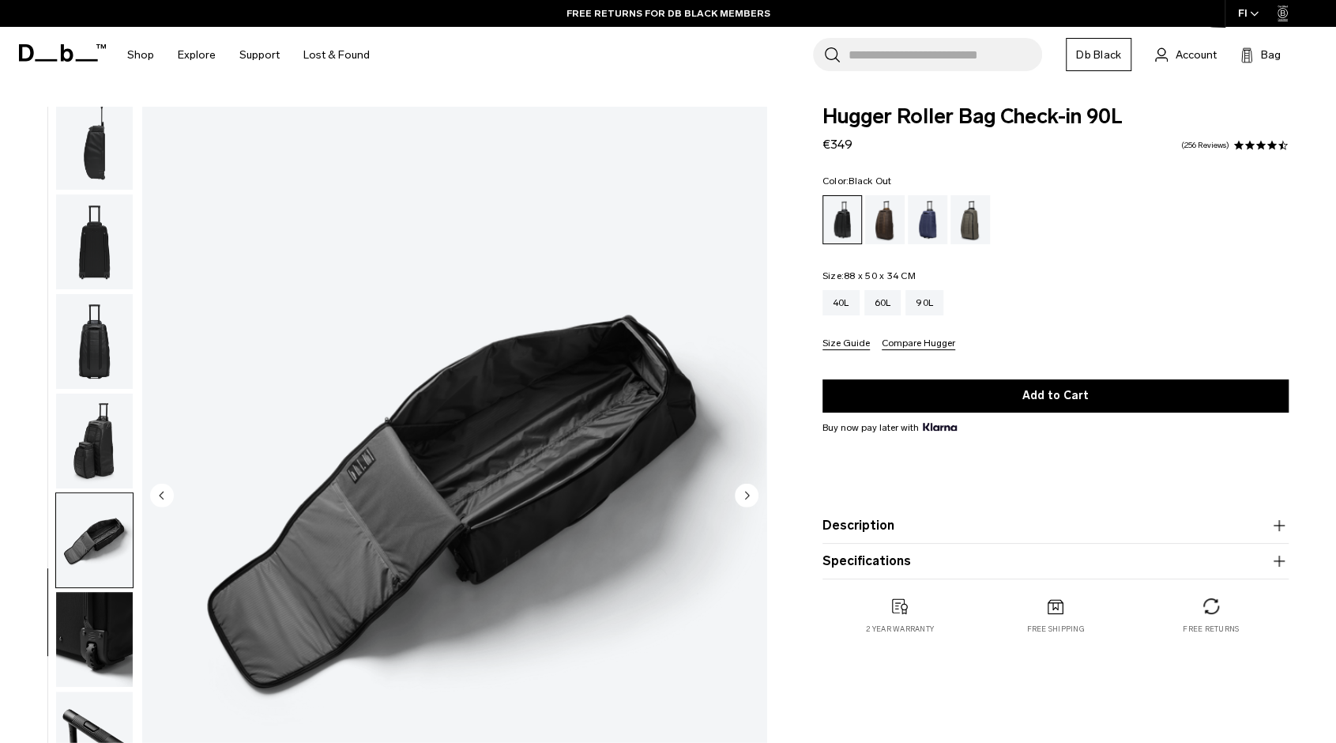
drag, startPoint x: 92, startPoint y: 702, endPoint x: 90, endPoint y: 715, distance: 12.9
click at [92, 703] on img "button" at bounding box center [94, 738] width 77 height 95
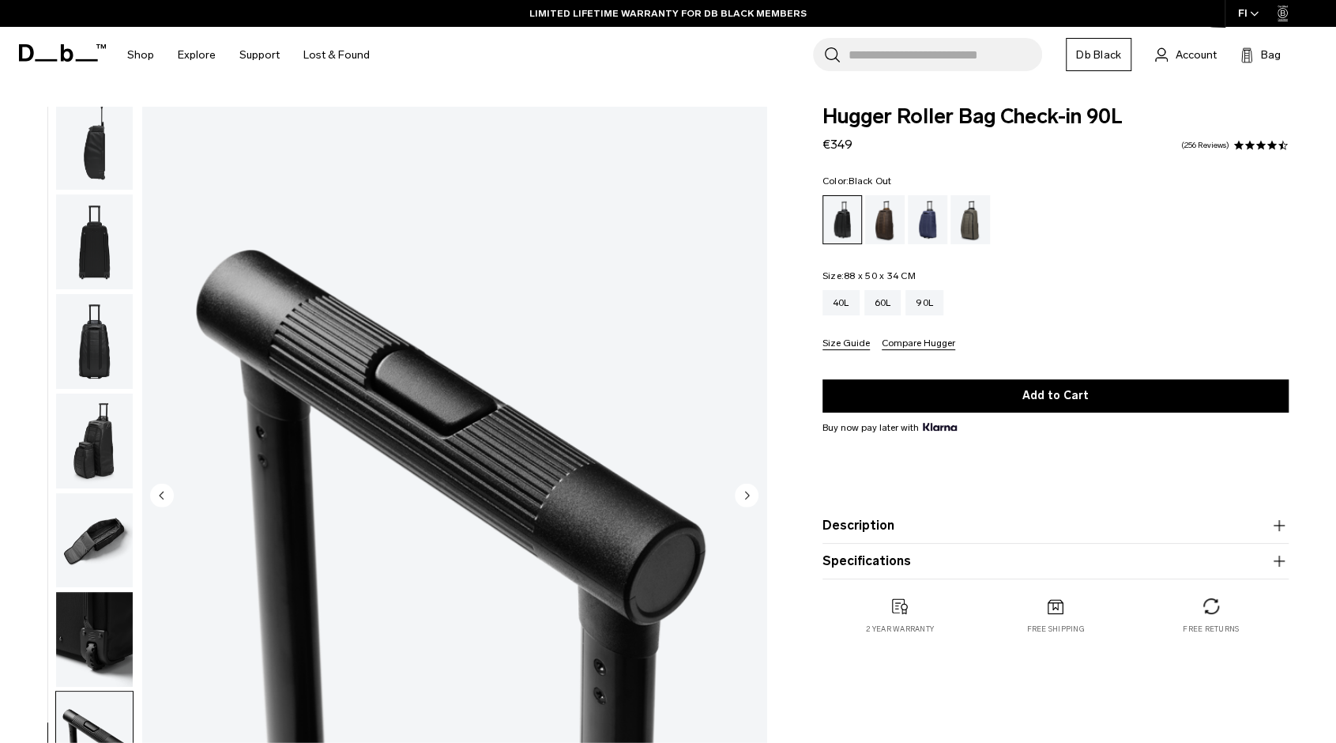
click at [100, 627] on img "button" at bounding box center [94, 639] width 77 height 95
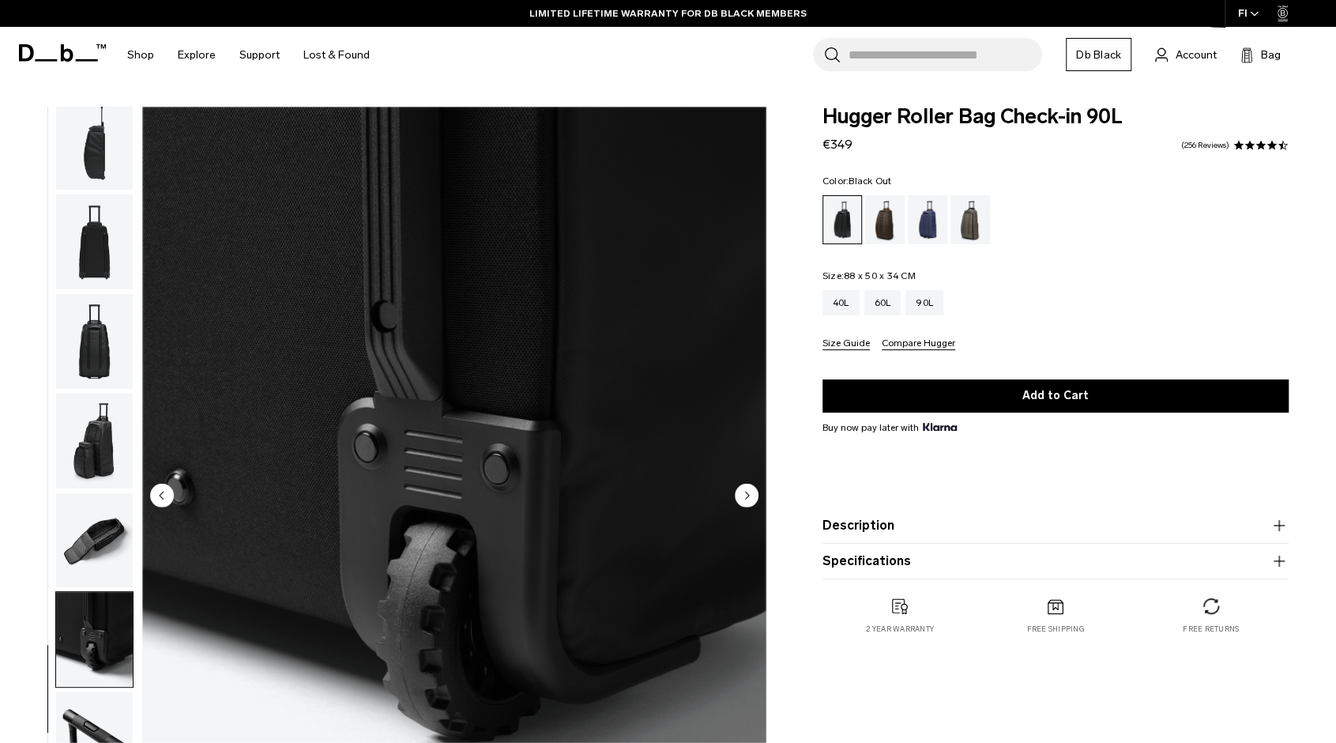
click at [87, 515] on img "button" at bounding box center [94, 540] width 77 height 95
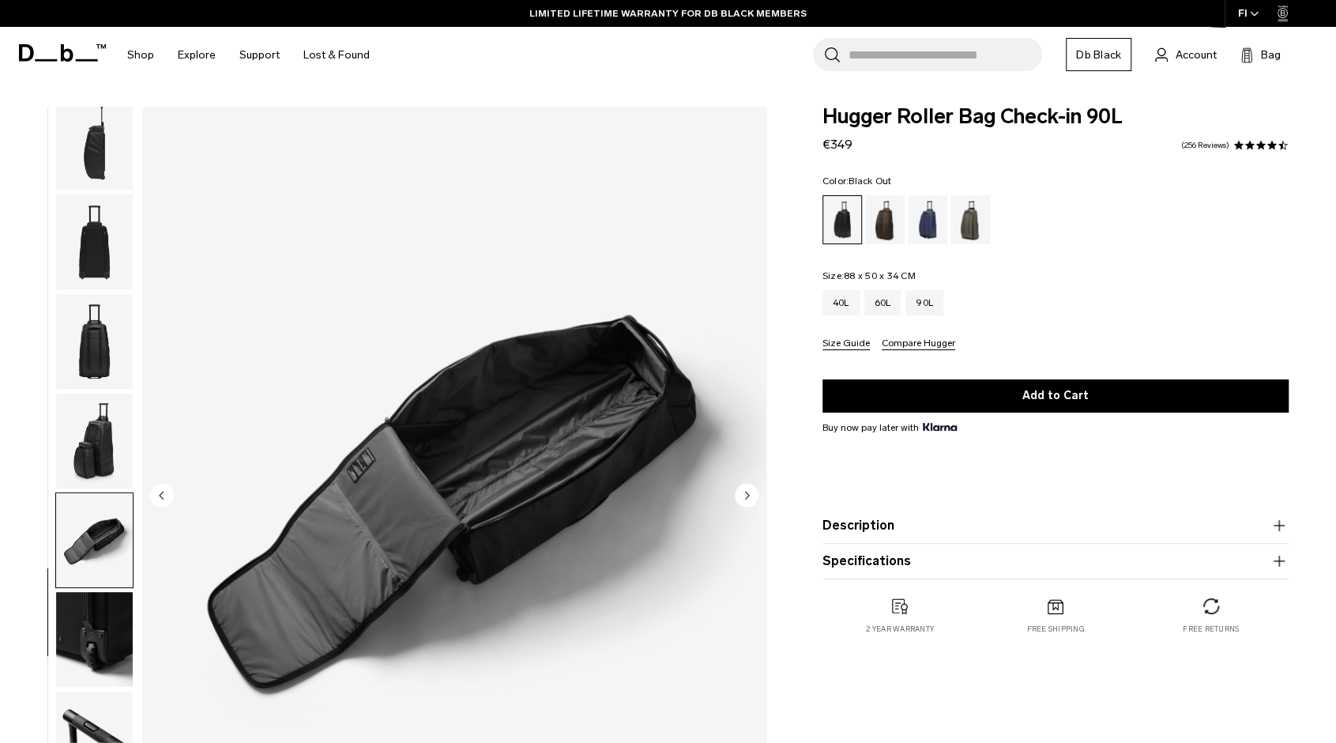
click at [92, 347] on img "button" at bounding box center [94, 341] width 77 height 95
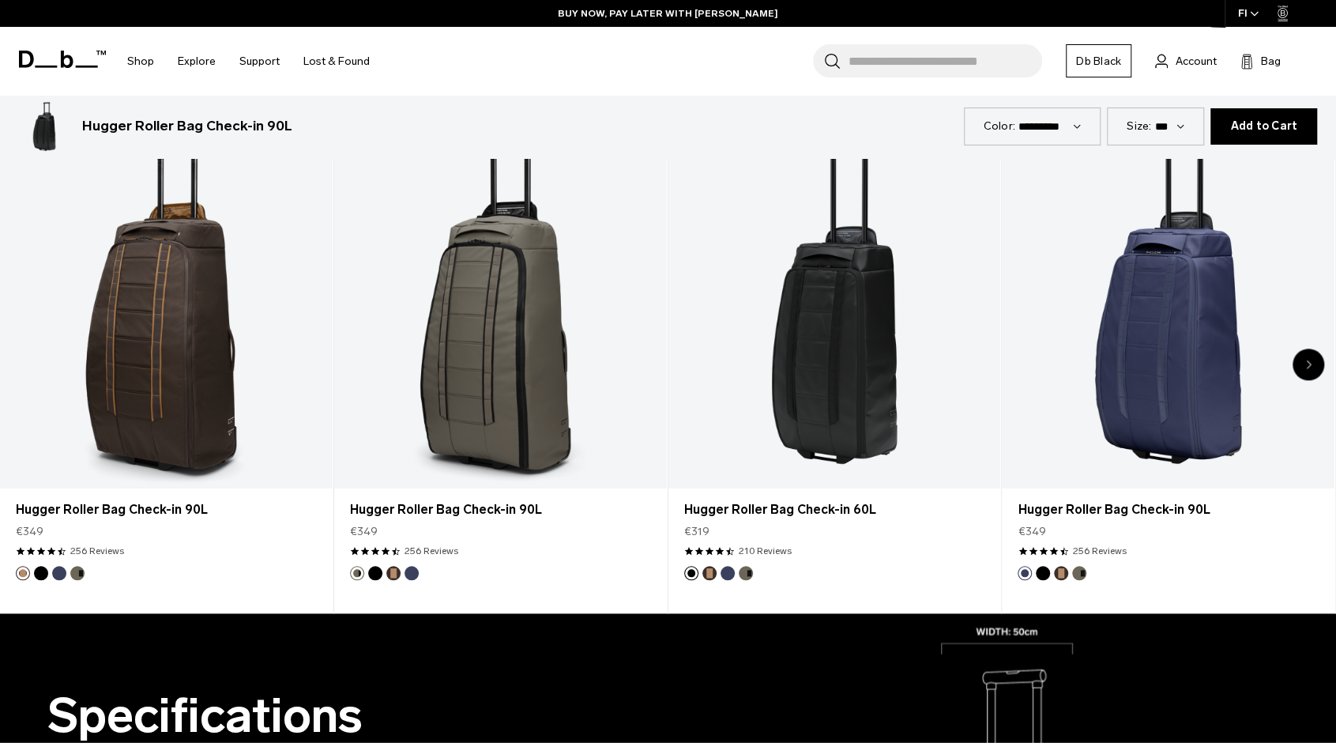
scroll to position [948, 0]
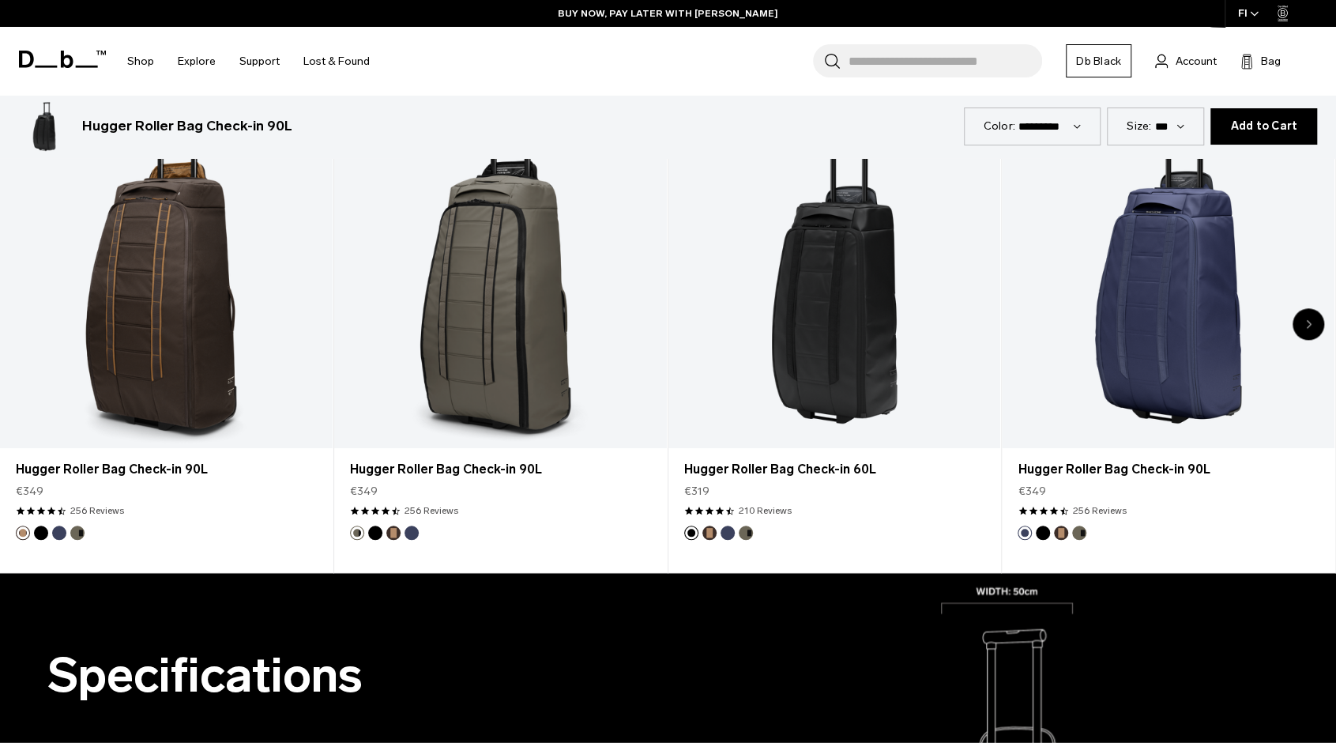
click at [1316, 314] on div "Next slide" at bounding box center [1308, 324] width 32 height 32
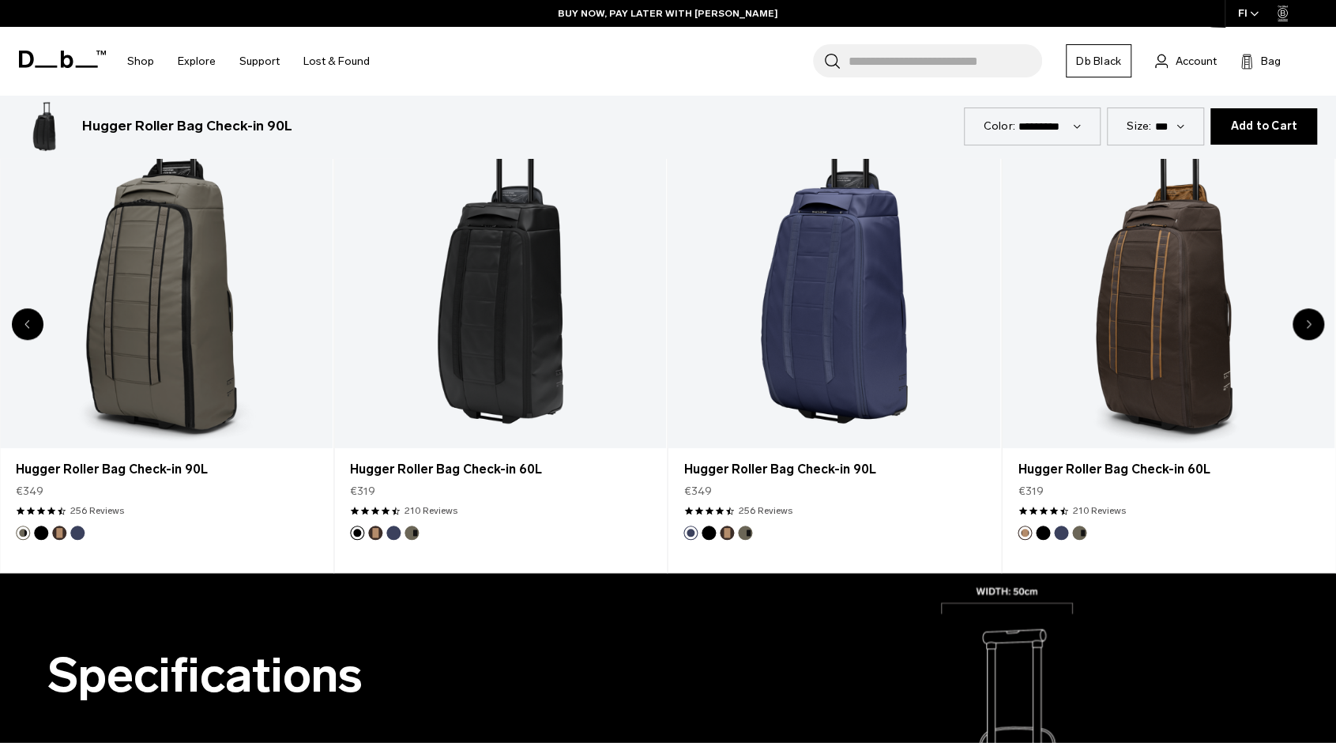
click at [1316, 314] on div "Next slide" at bounding box center [1308, 324] width 32 height 32
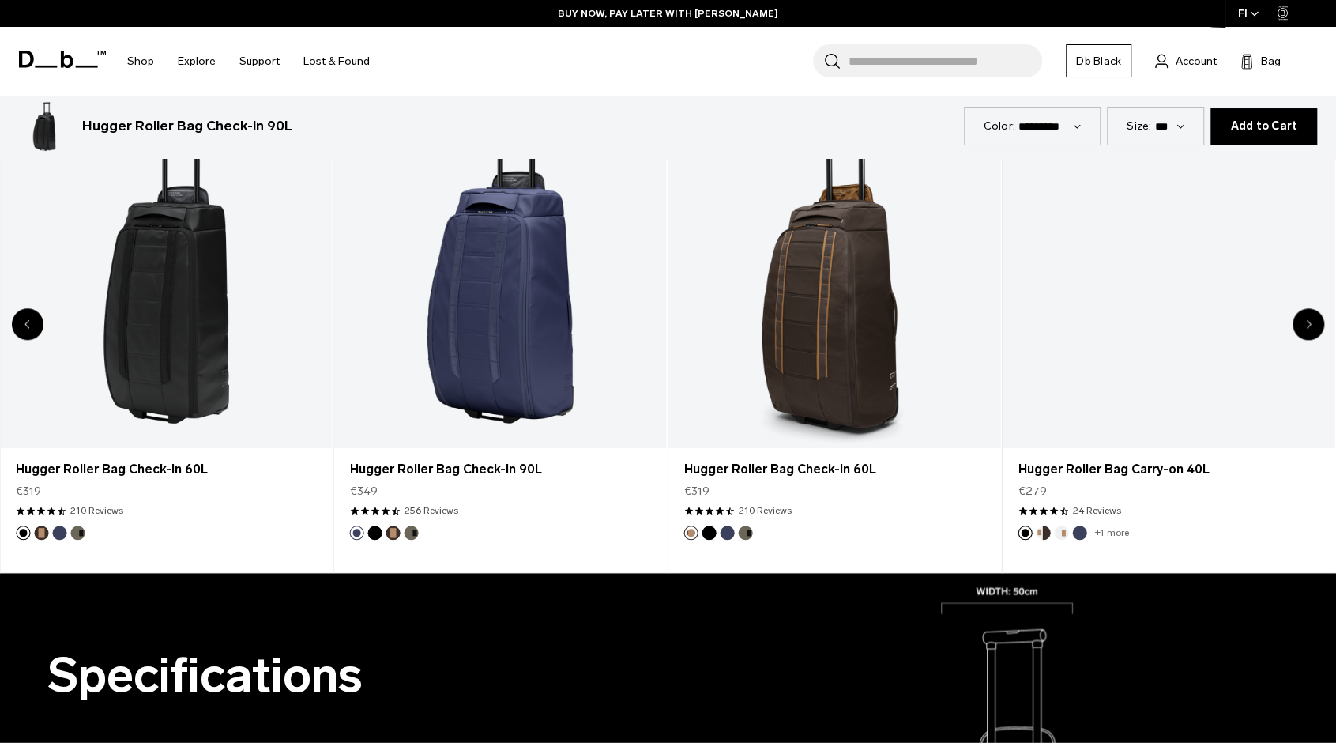
click at [1316, 314] on div "Next slide" at bounding box center [1308, 324] width 32 height 32
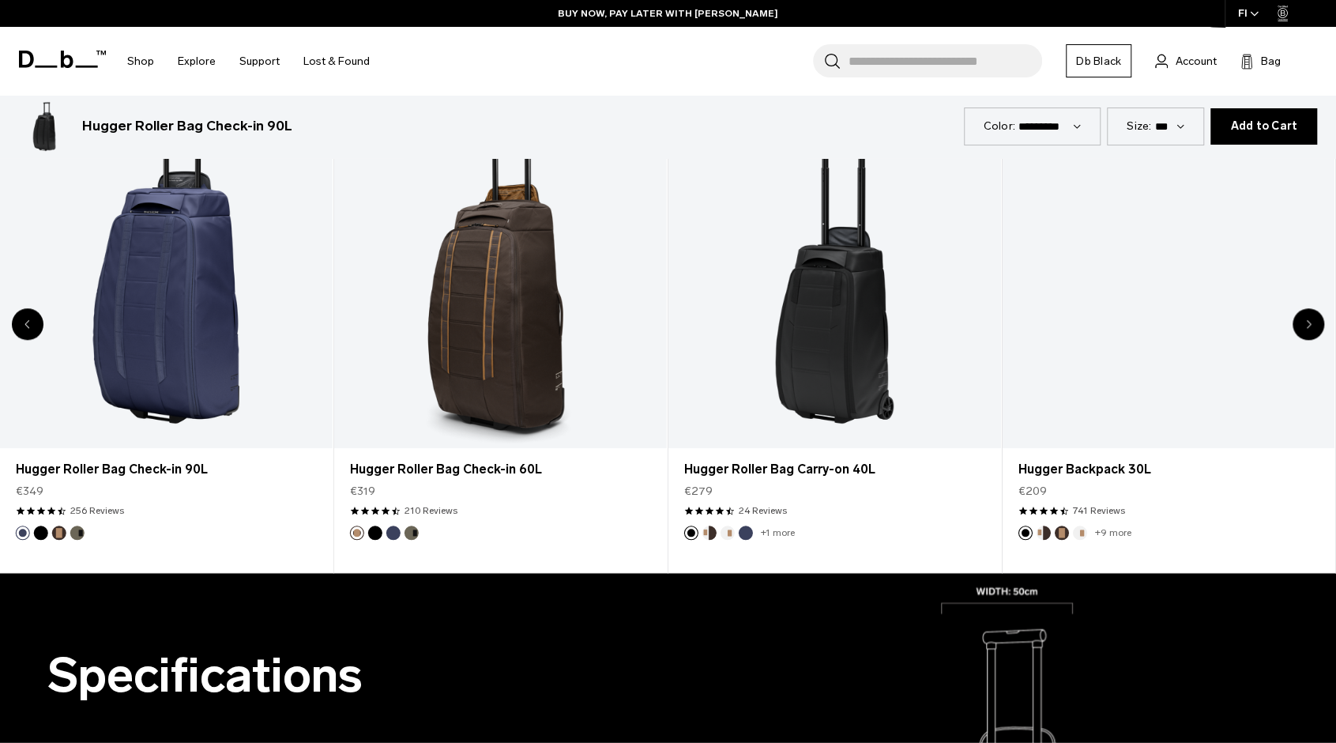
click at [1316, 314] on div "Next slide" at bounding box center [1308, 324] width 32 height 32
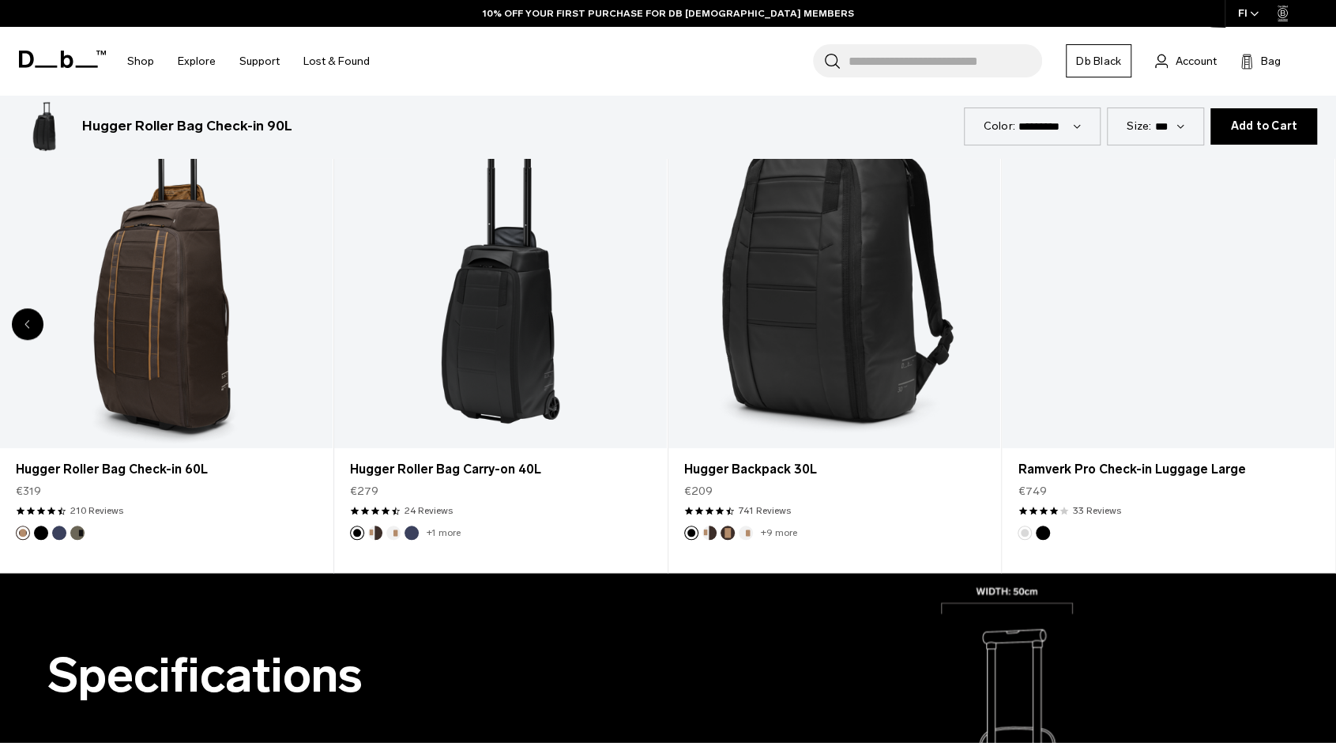
click at [1316, 314] on div "8 / 8" at bounding box center [1168, 264] width 333 height 370
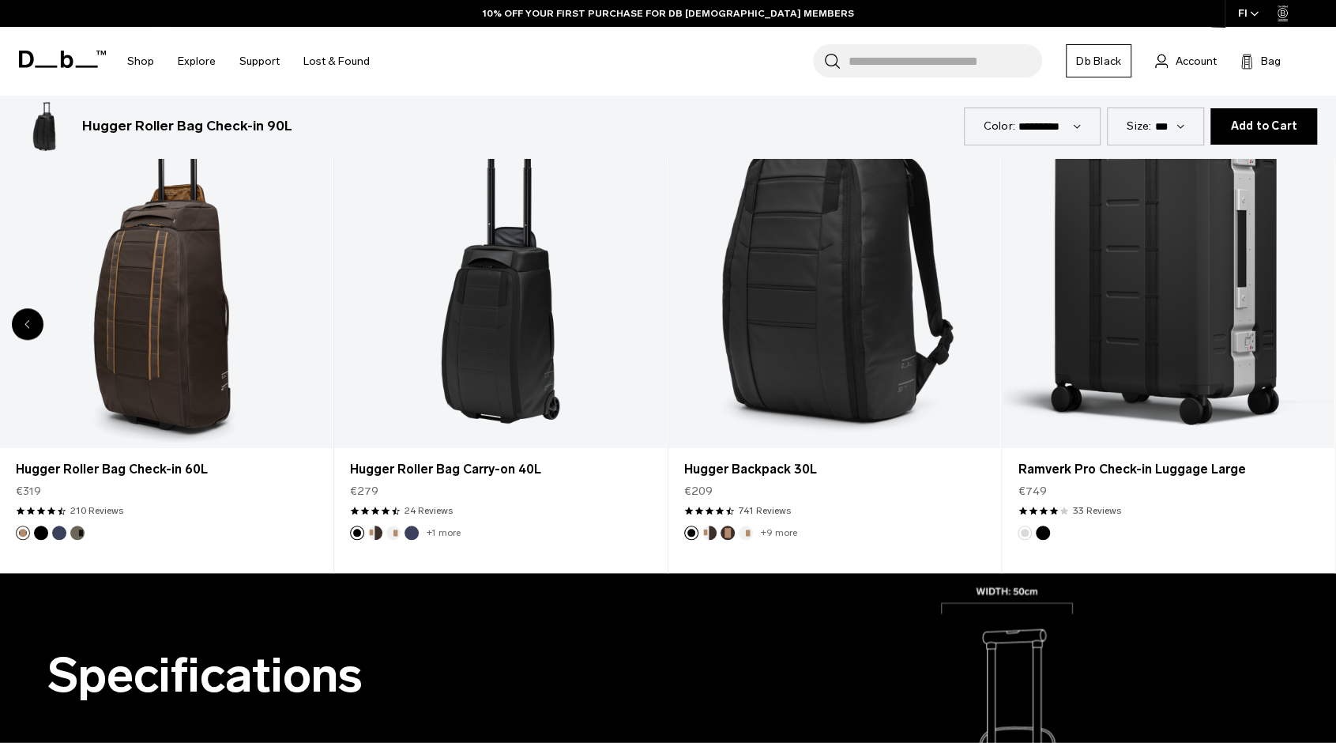
click at [1316, 314] on link "Ramverk Pro Check-in Luggage Large" at bounding box center [1168, 264] width 333 height 370
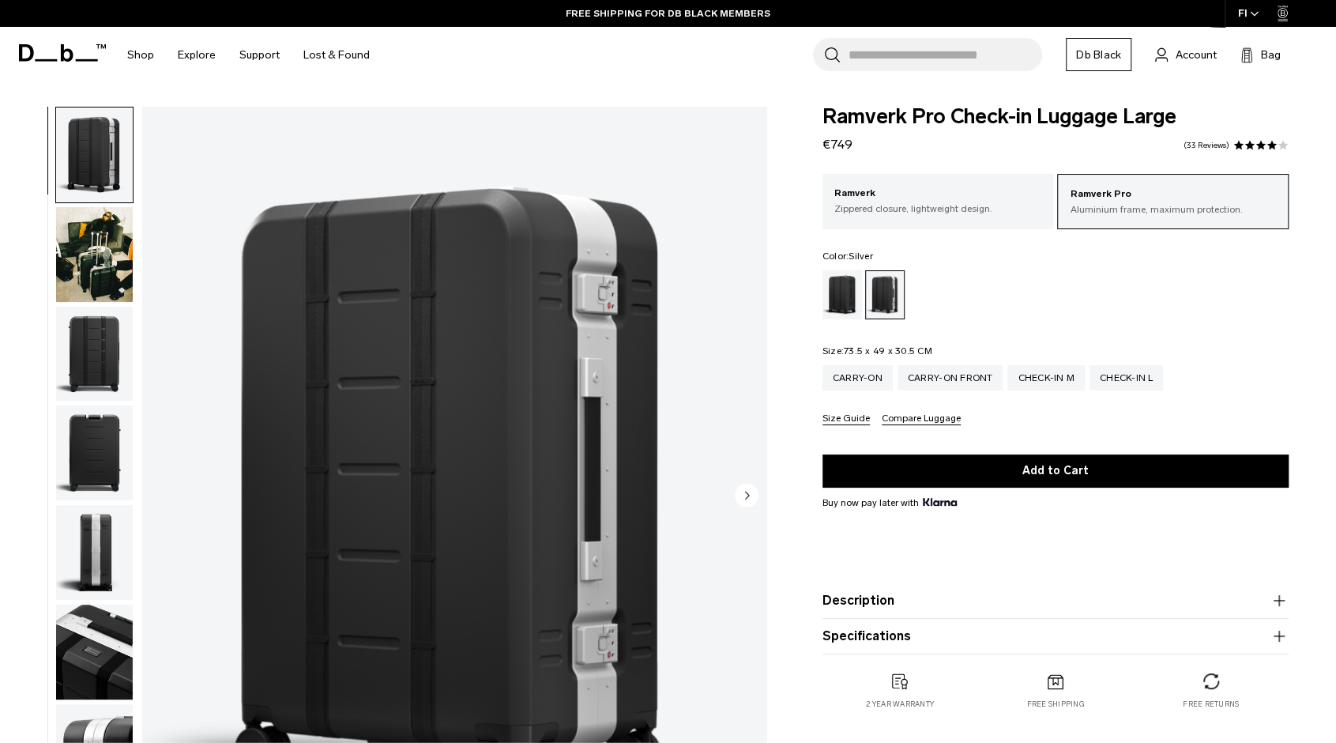
click at [76, 242] on img "button" at bounding box center [94, 254] width 77 height 95
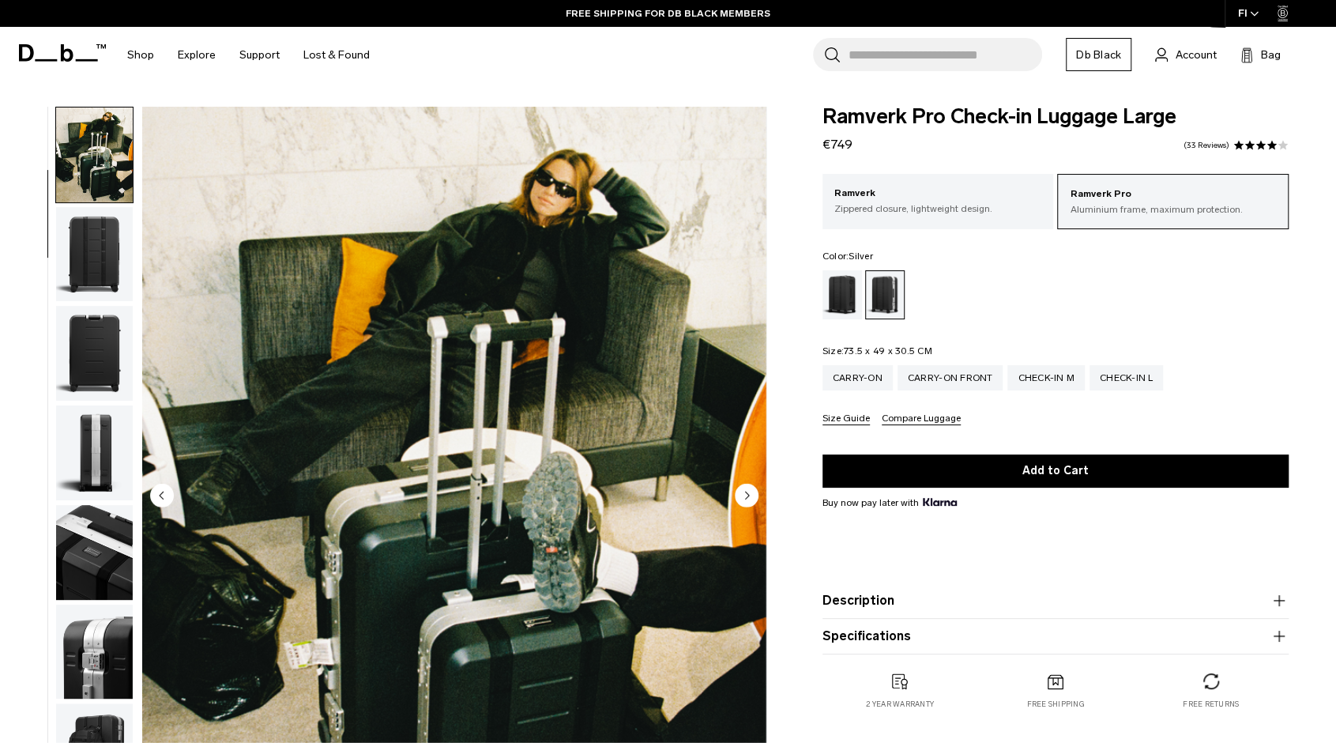
click at [100, 268] on img "button" at bounding box center [94, 254] width 77 height 95
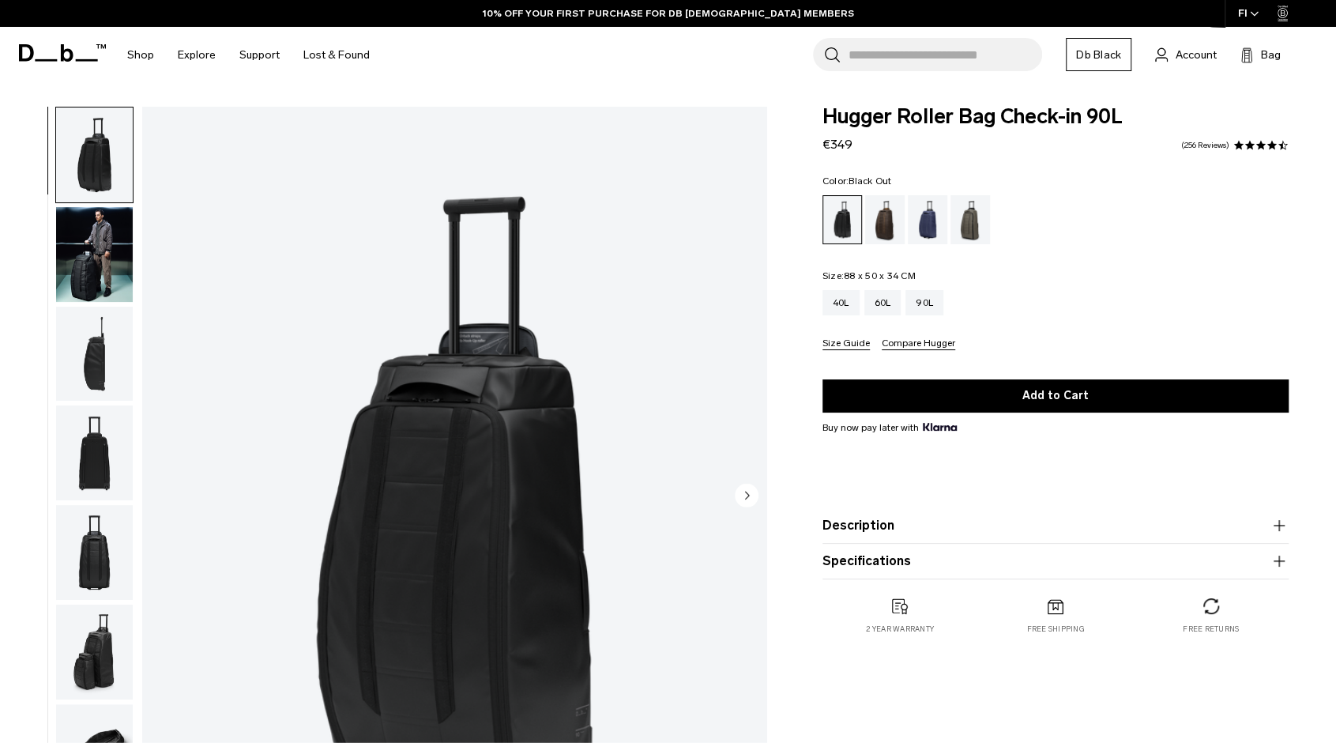
click at [103, 254] on img "button" at bounding box center [94, 254] width 77 height 95
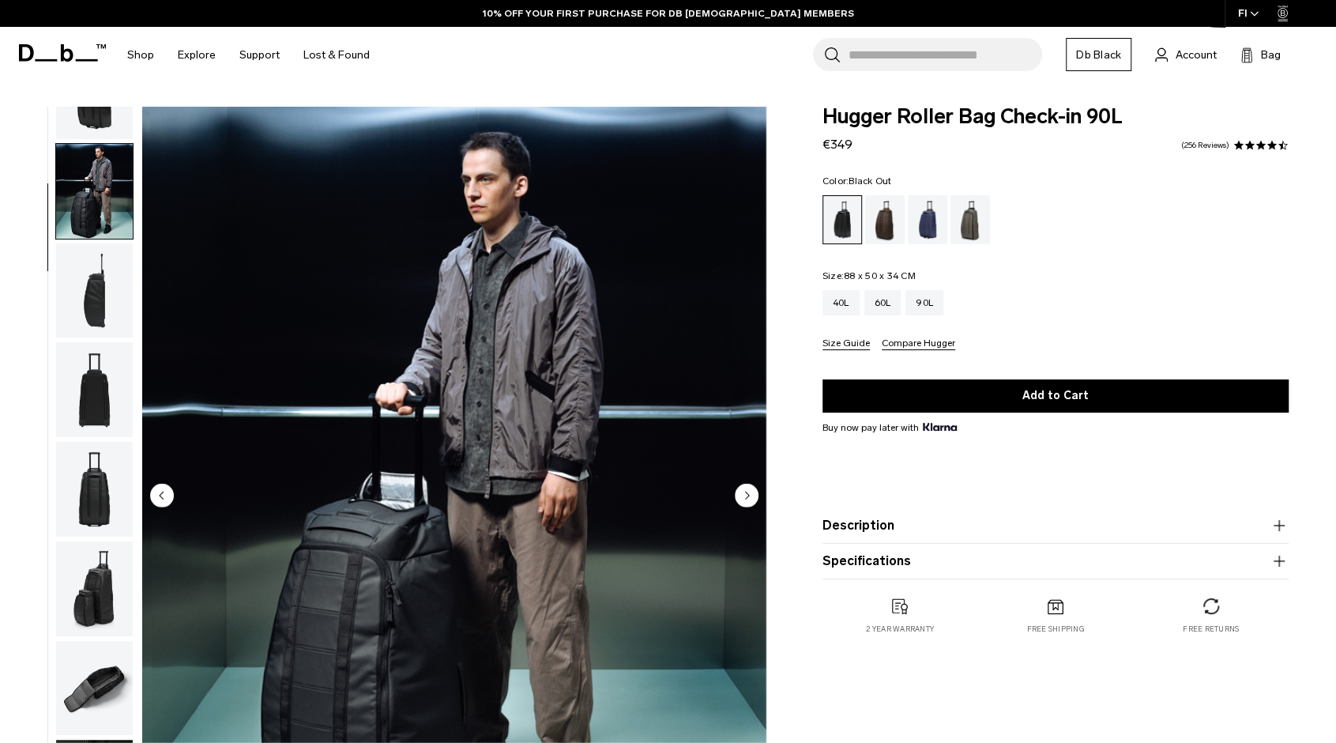
scroll to position [100, 0]
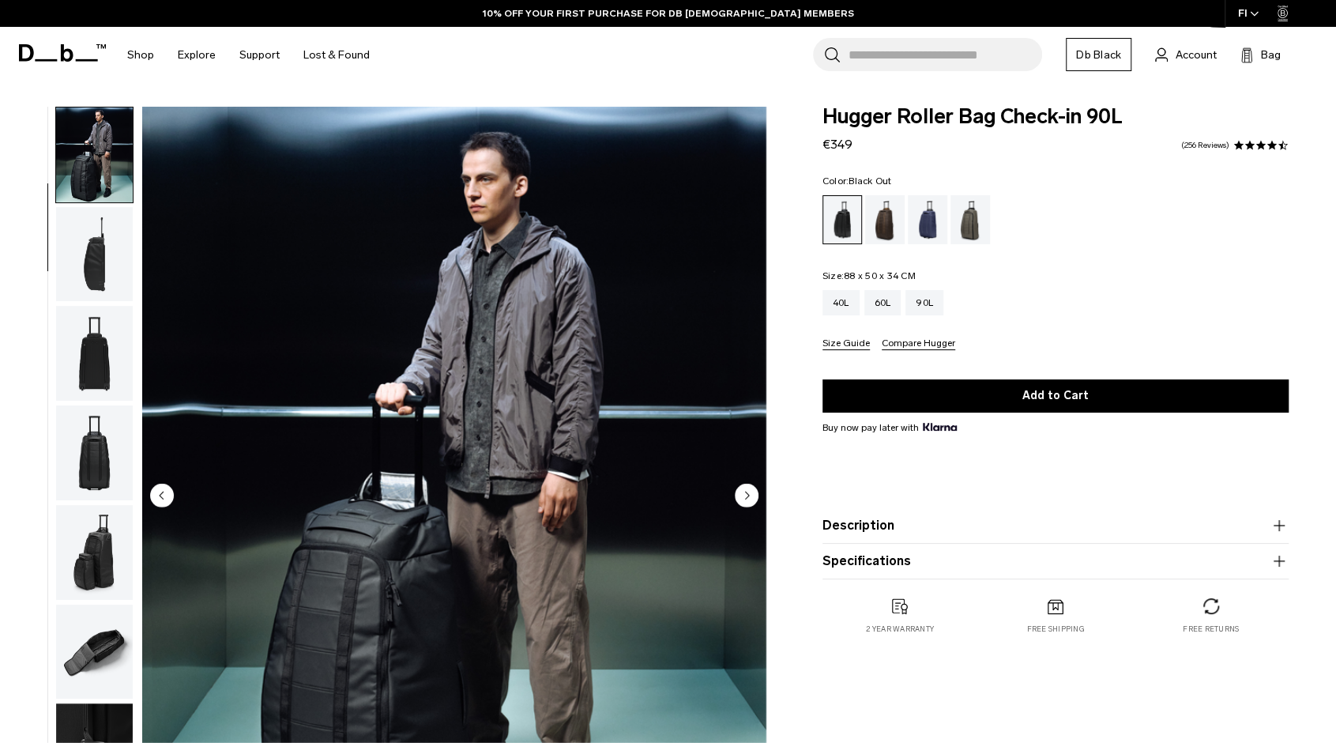
click at [90, 269] on img "button" at bounding box center [94, 254] width 77 height 95
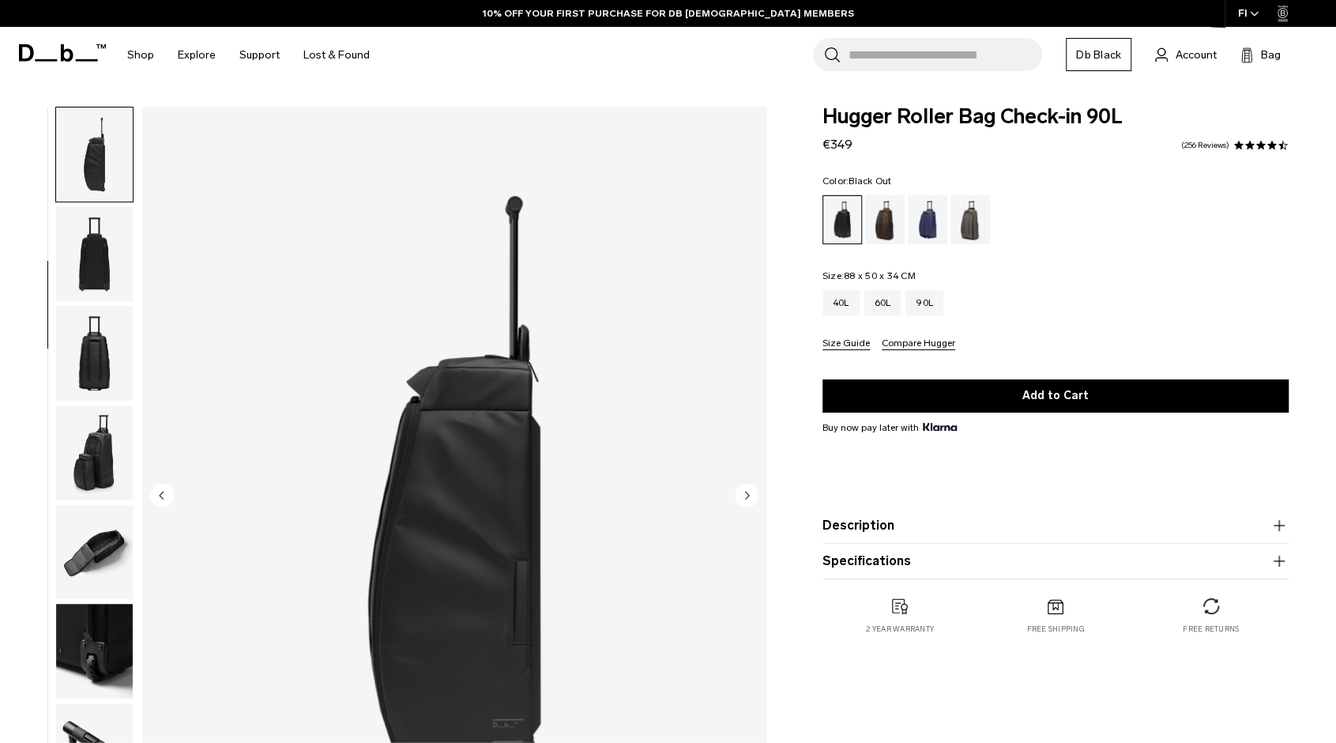
click at [88, 279] on img "button" at bounding box center [94, 253] width 77 height 95
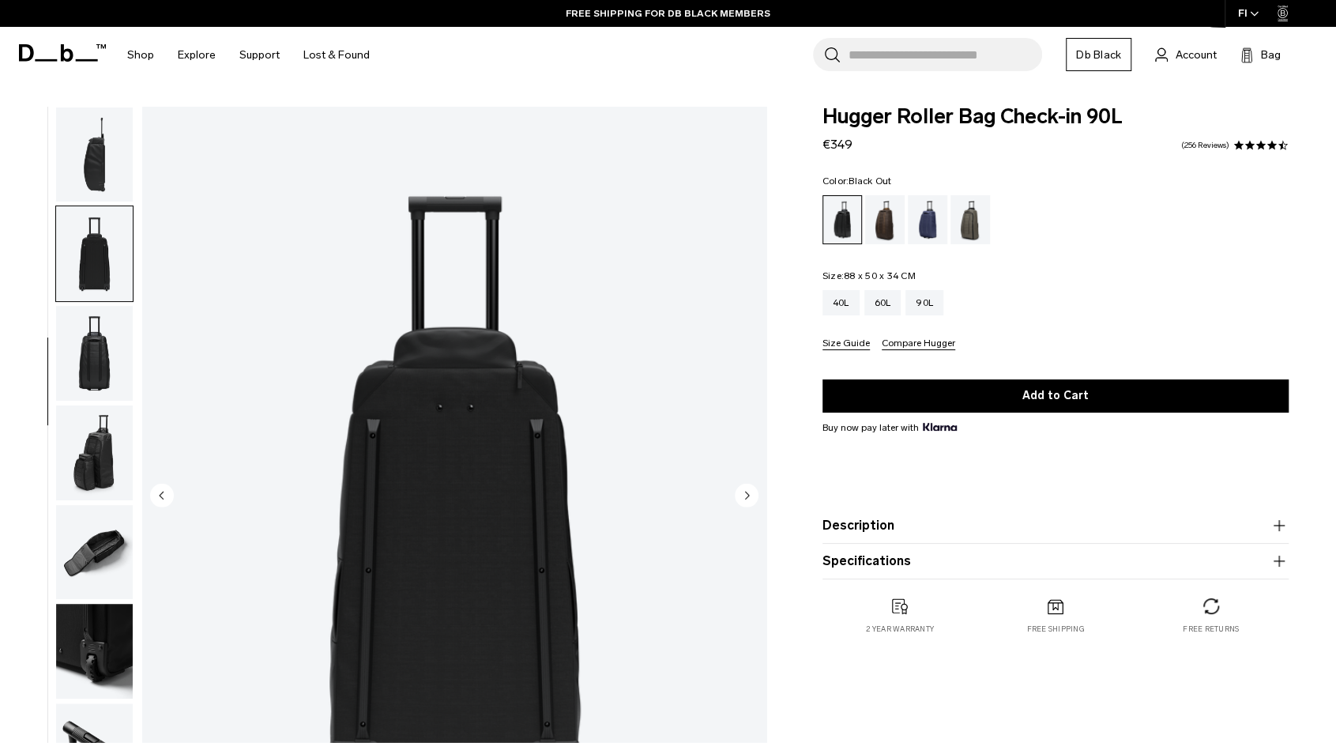
scroll to position [212, 0]
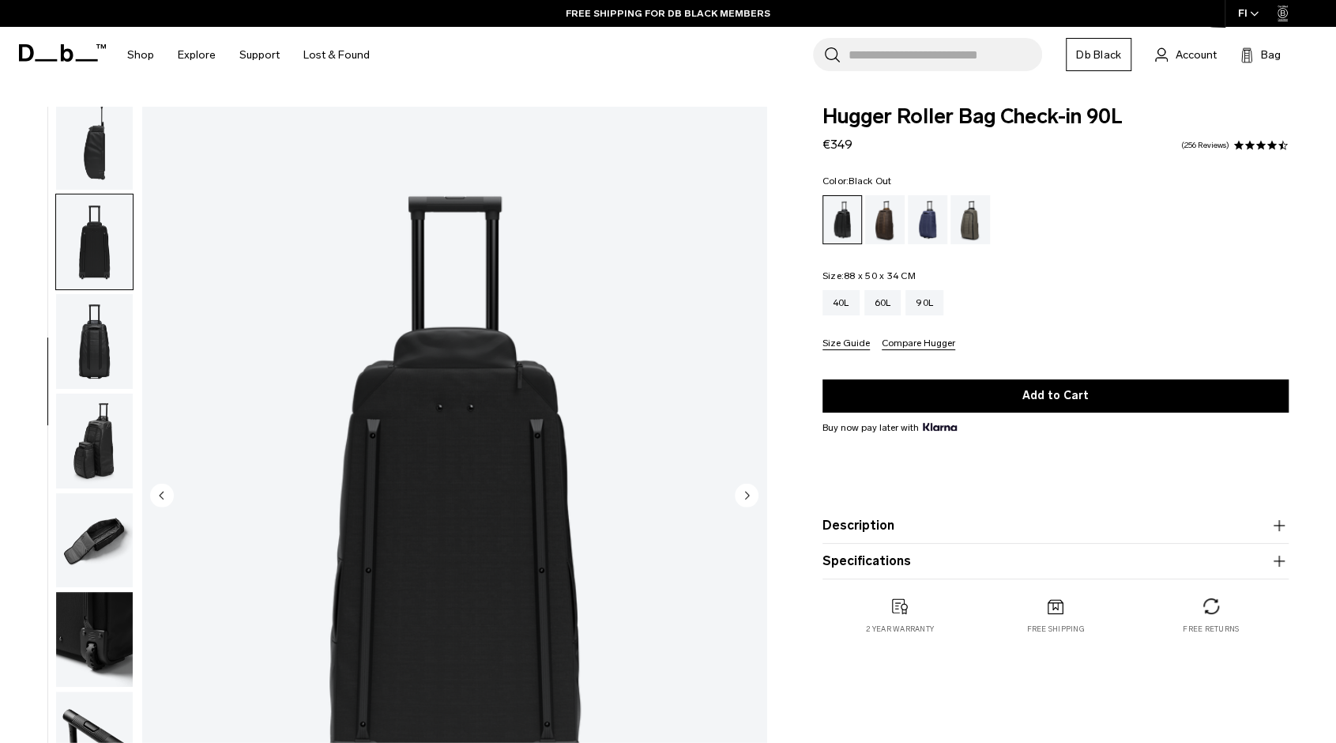
click at [88, 309] on img "button" at bounding box center [94, 341] width 77 height 95
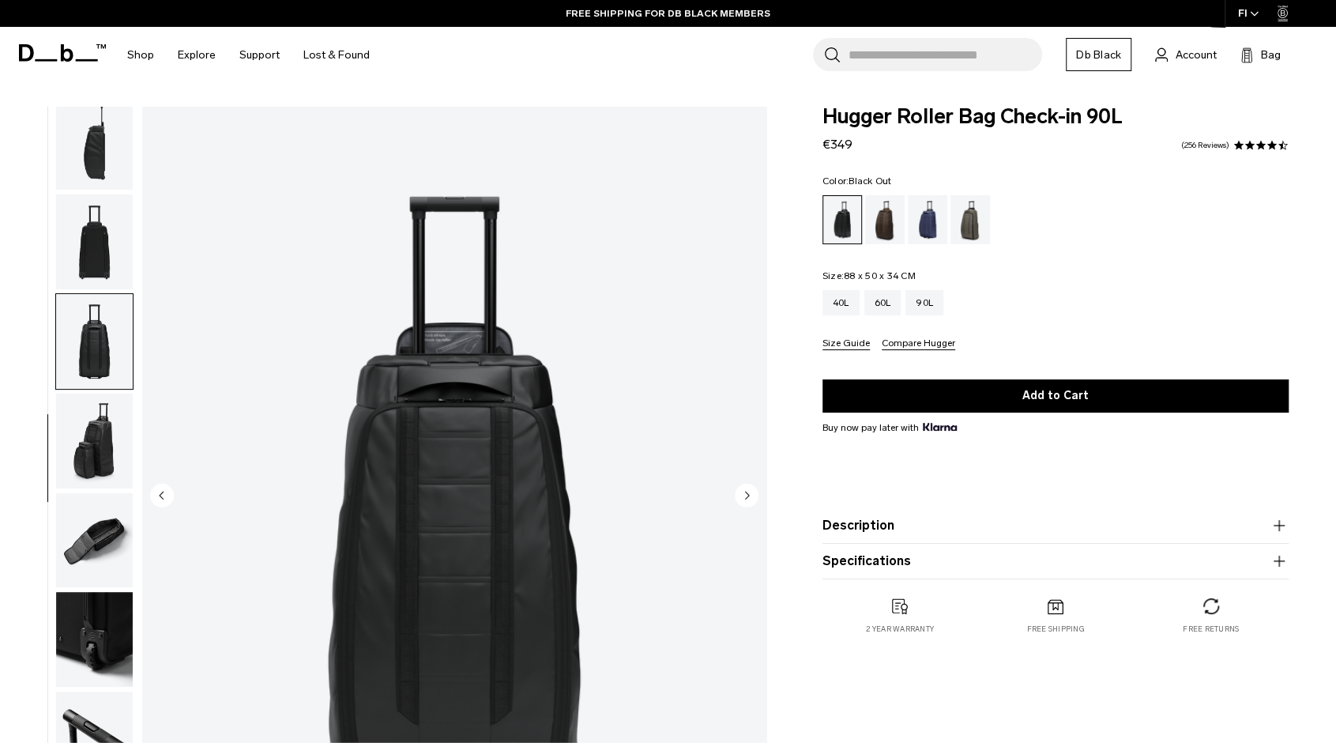
click at [92, 423] on img "button" at bounding box center [94, 440] width 77 height 95
